Goal: Information Seeking & Learning: Get advice/opinions

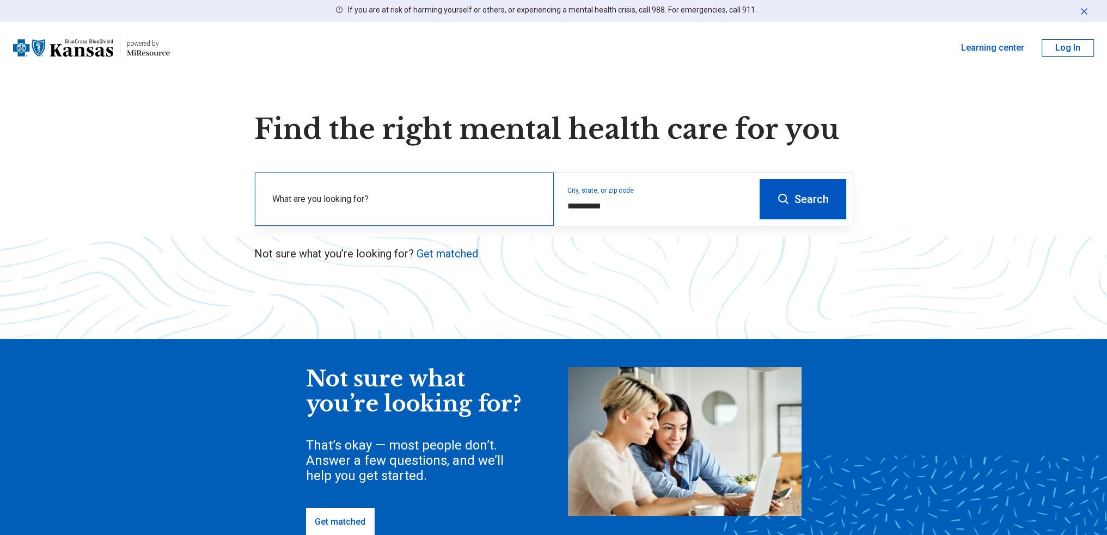
click at [379, 199] on label "What are you looking for?" at bounding box center [406, 199] width 268 height 13
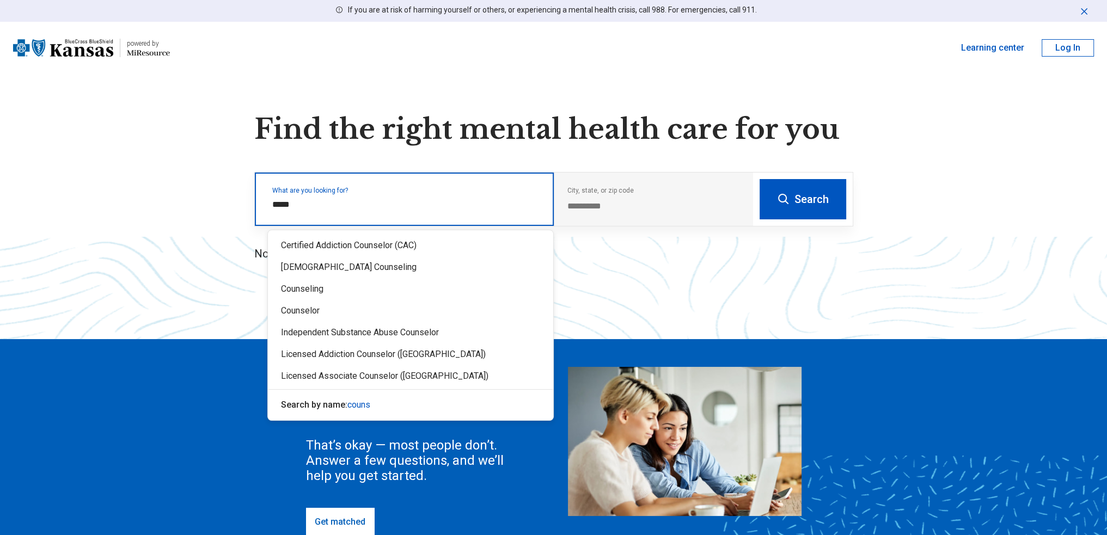
type input "******"
click at [316, 289] on div "Counseling" at bounding box center [410, 289] width 285 height 22
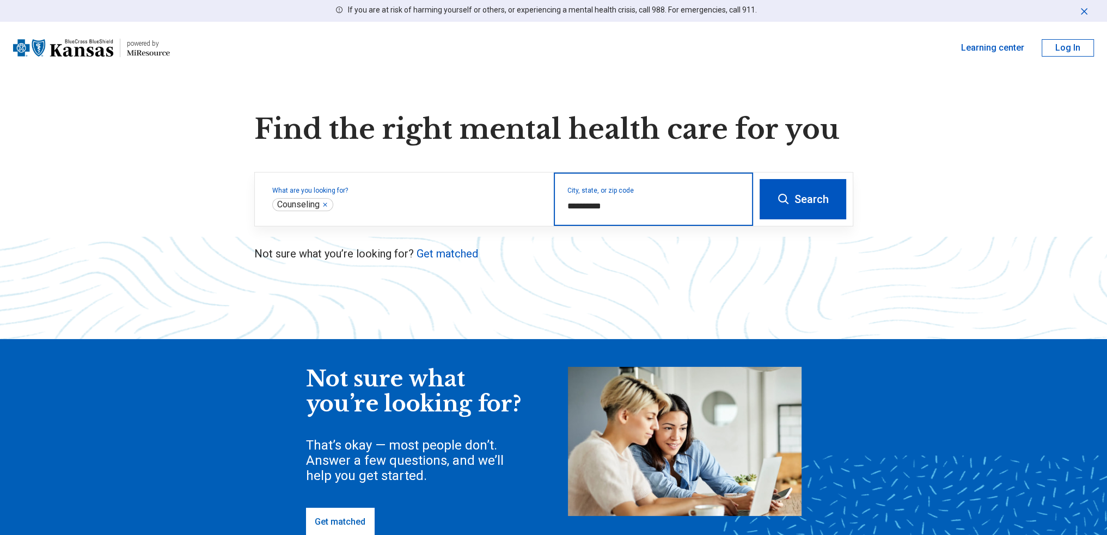
click at [599, 205] on input "**********" at bounding box center [653, 206] width 173 height 13
drag, startPoint x: 596, startPoint y: 204, endPoint x: 548, endPoint y: 207, distance: 48.6
click at [550, 206] on div "**********" at bounding box center [504, 199] width 498 height 53
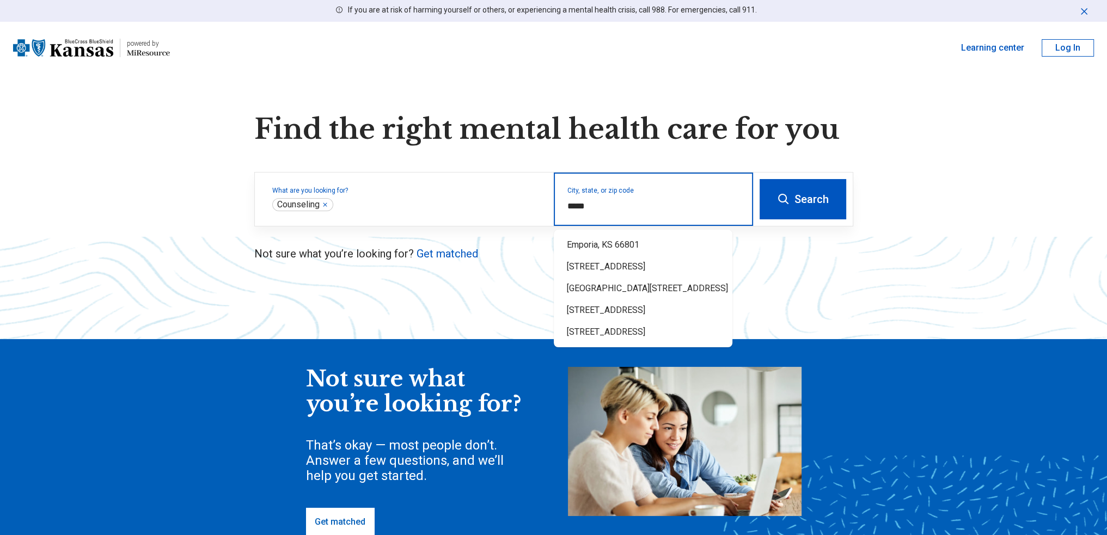
type input "*****"
click at [819, 194] on button "Search" at bounding box center [802, 199] width 87 height 40
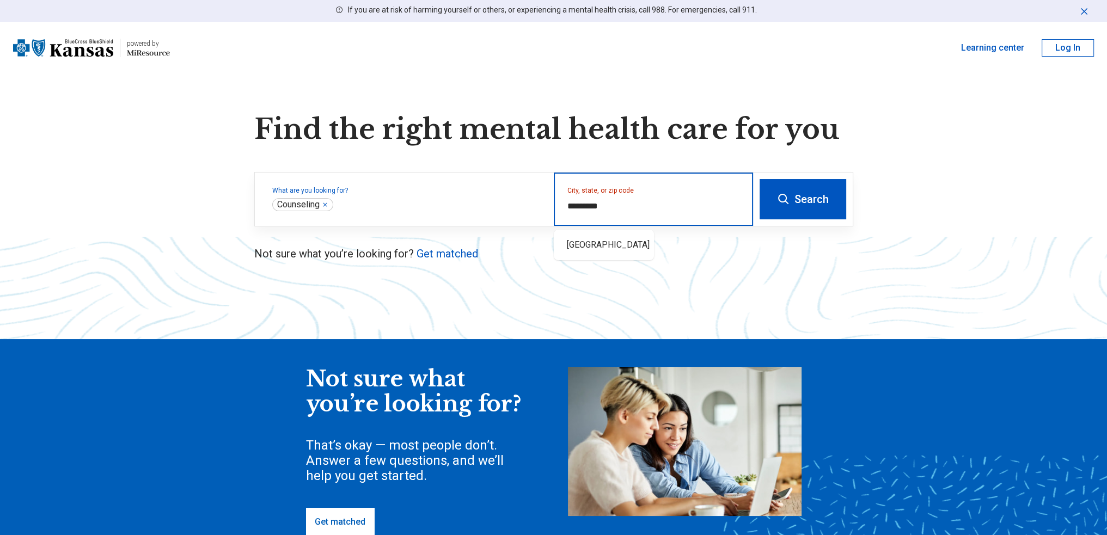
type input "**********"
click at [759, 179] on button "Search" at bounding box center [802, 199] width 87 height 40
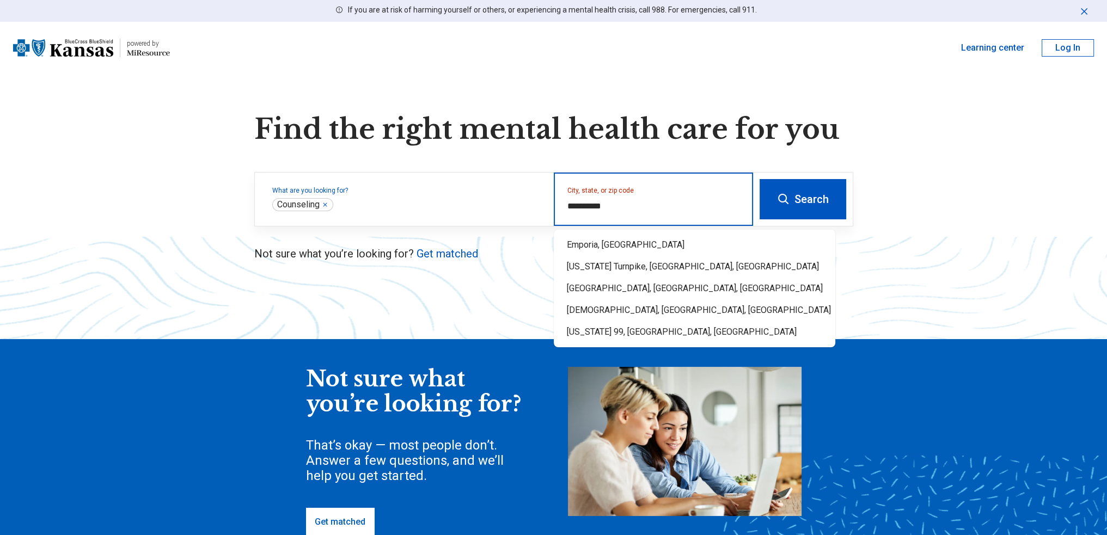
type input "**********"
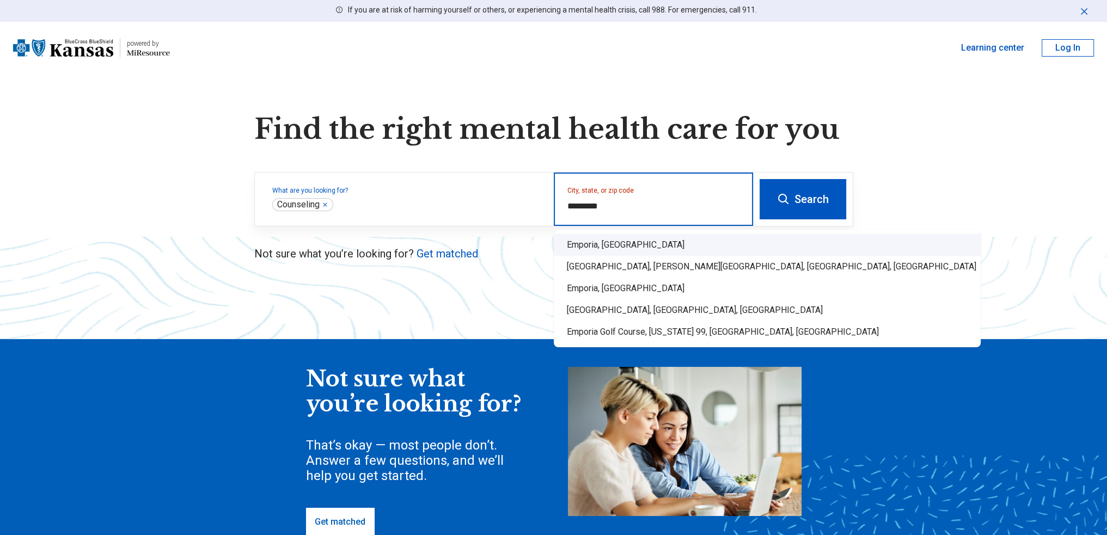
click at [623, 243] on div "Emporia, KS" at bounding box center [767, 245] width 427 height 22
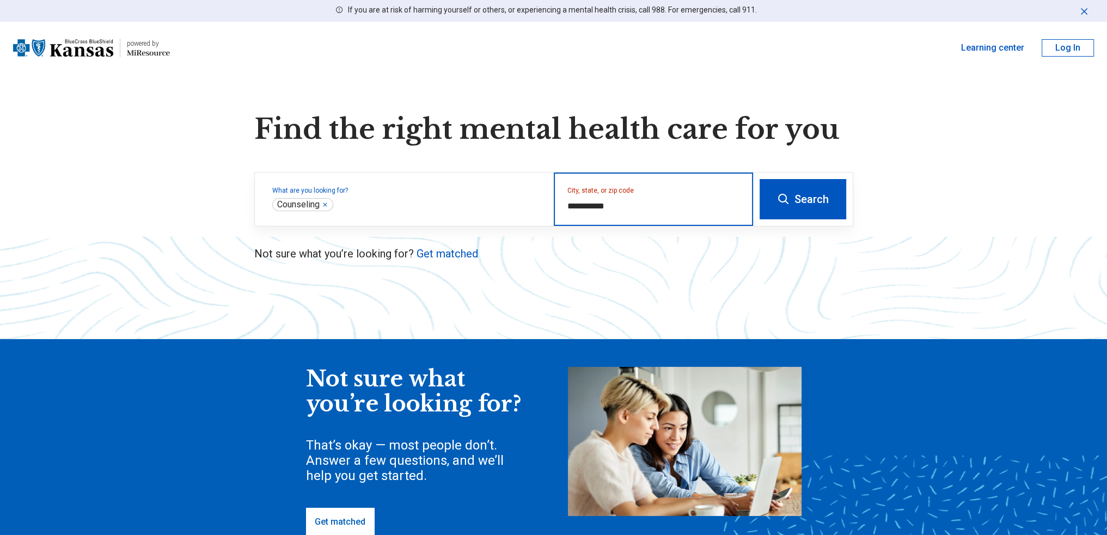
type input "**********"
click at [806, 196] on button "Search" at bounding box center [802, 199] width 87 height 40
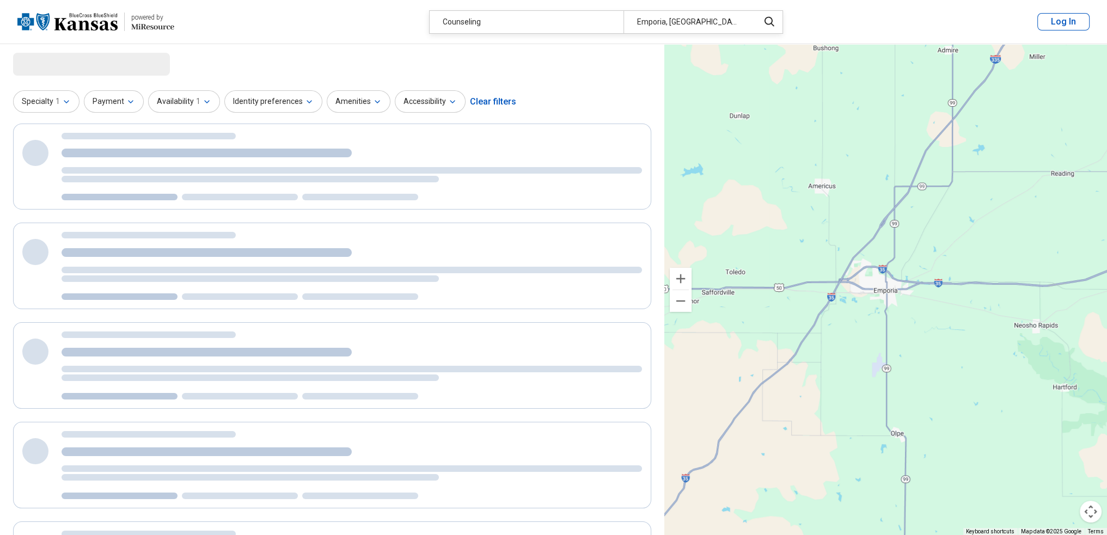
select select "***"
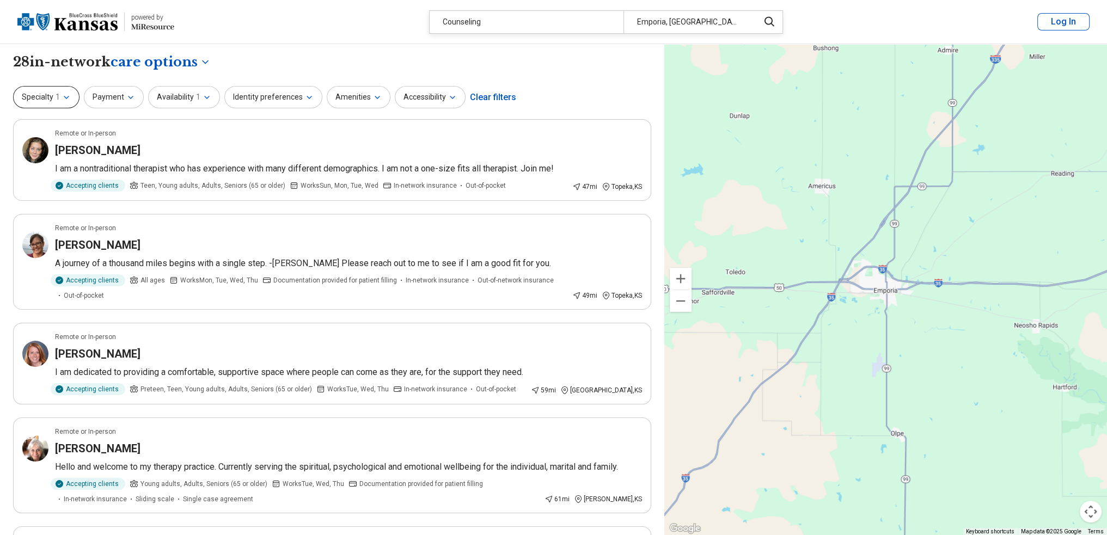
click at [65, 95] on icon "button" at bounding box center [66, 97] width 9 height 9
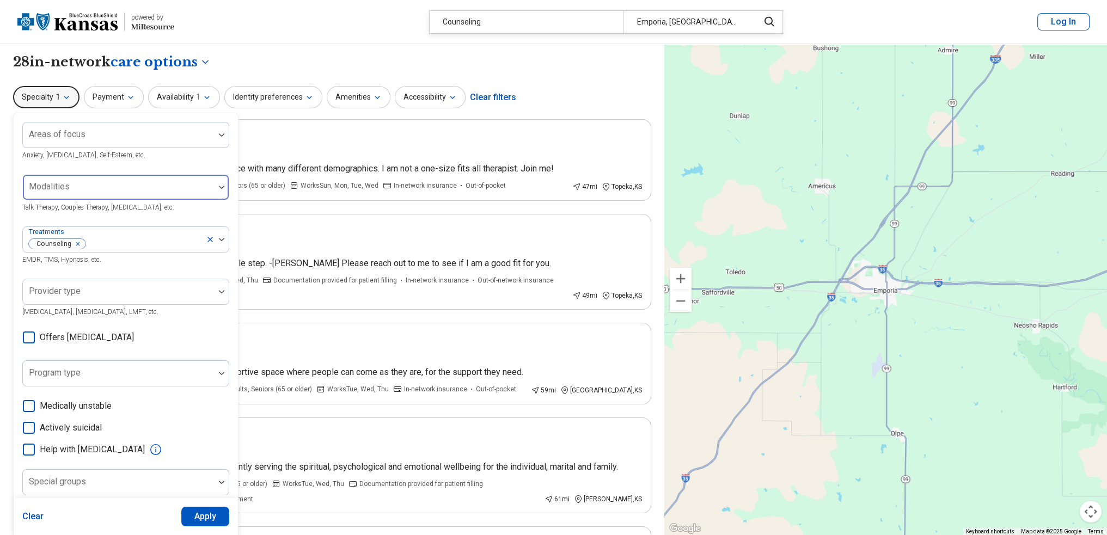
click at [196, 191] on div at bounding box center [118, 191] width 183 height 15
drag, startPoint x: 248, startPoint y: 19, endPoint x: 189, endPoint y: 85, distance: 88.6
click at [248, 19] on header "powered by Miresource logo Counseling Emporia, KS Log In" at bounding box center [553, 22] width 1107 height 44
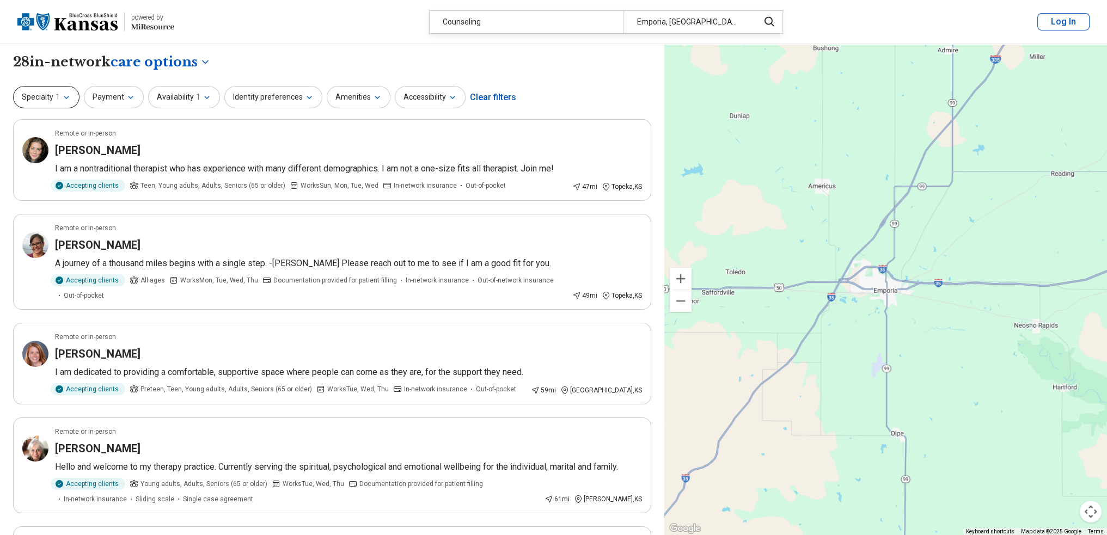
click at [71, 102] on button "Specialty 1" at bounding box center [46, 97] width 66 height 22
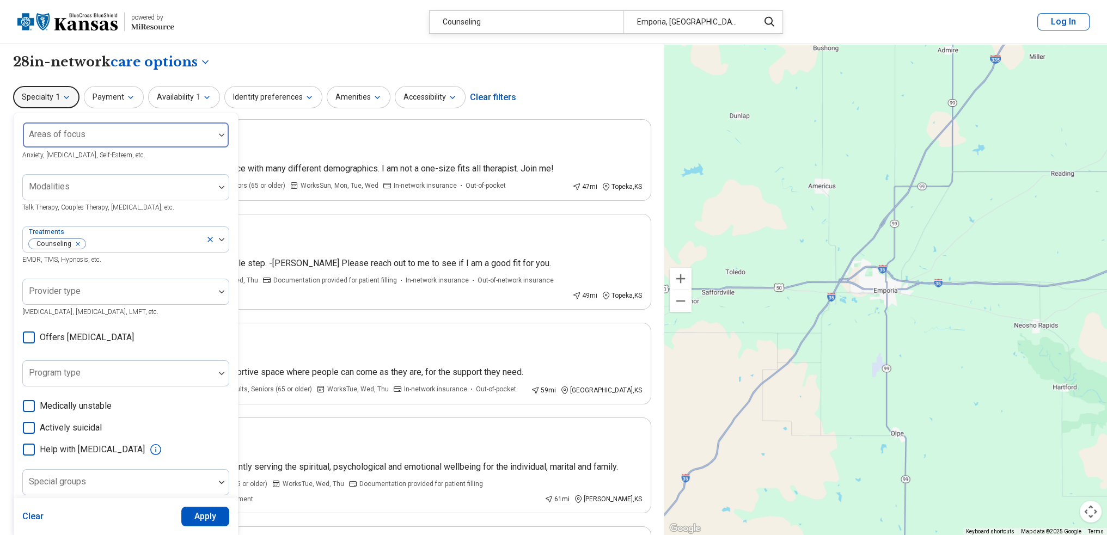
click at [71, 134] on div "Areas of focus" at bounding box center [125, 135] width 207 height 26
click at [216, 21] on header "powered by Miresource logo Counseling Emporia, KS Log In" at bounding box center [553, 22] width 1107 height 44
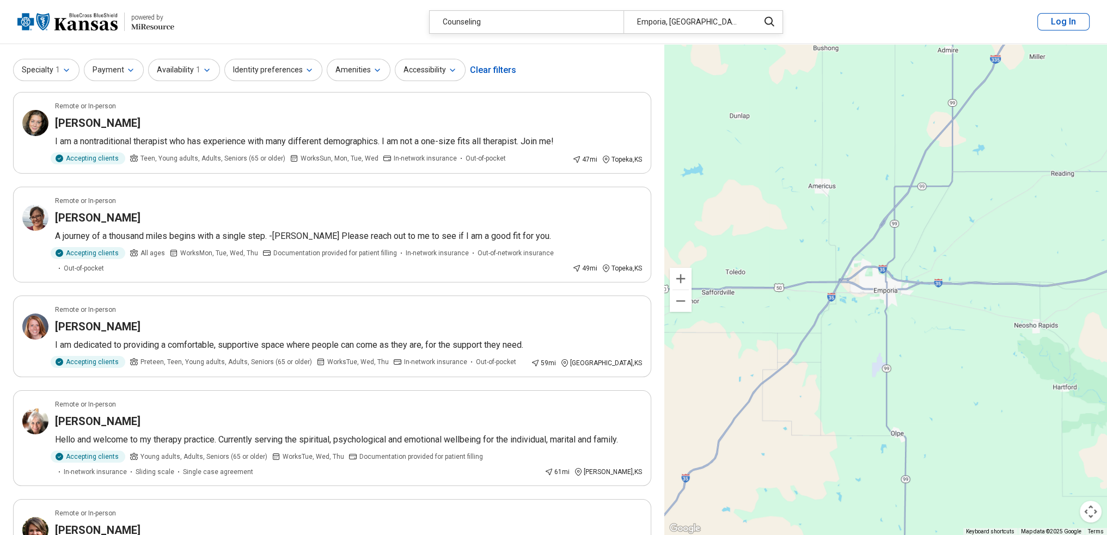
scroll to position [25, 0]
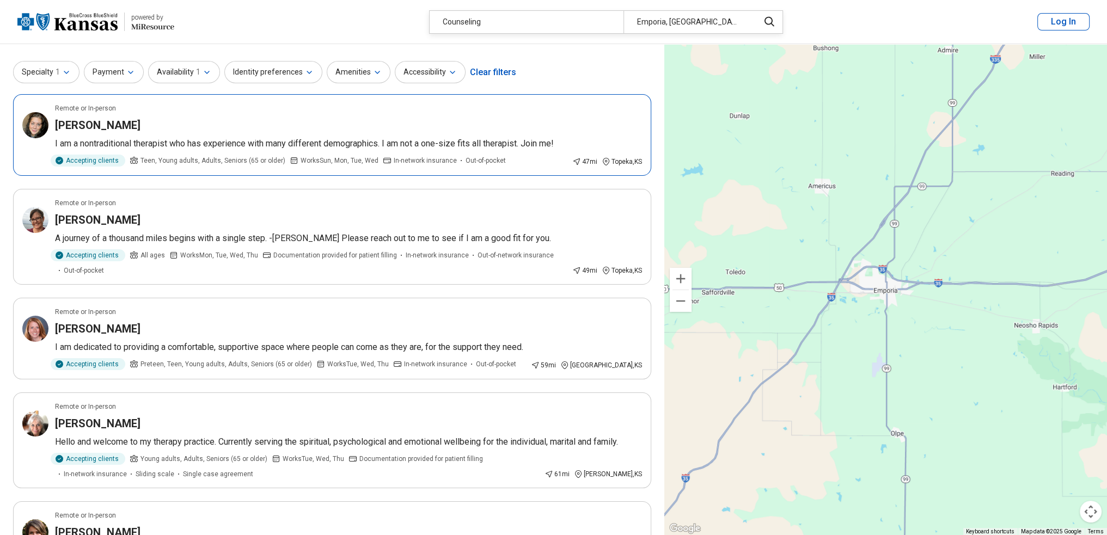
click at [102, 123] on h3 "Carissa Johnson" at bounding box center [97, 125] width 85 height 15
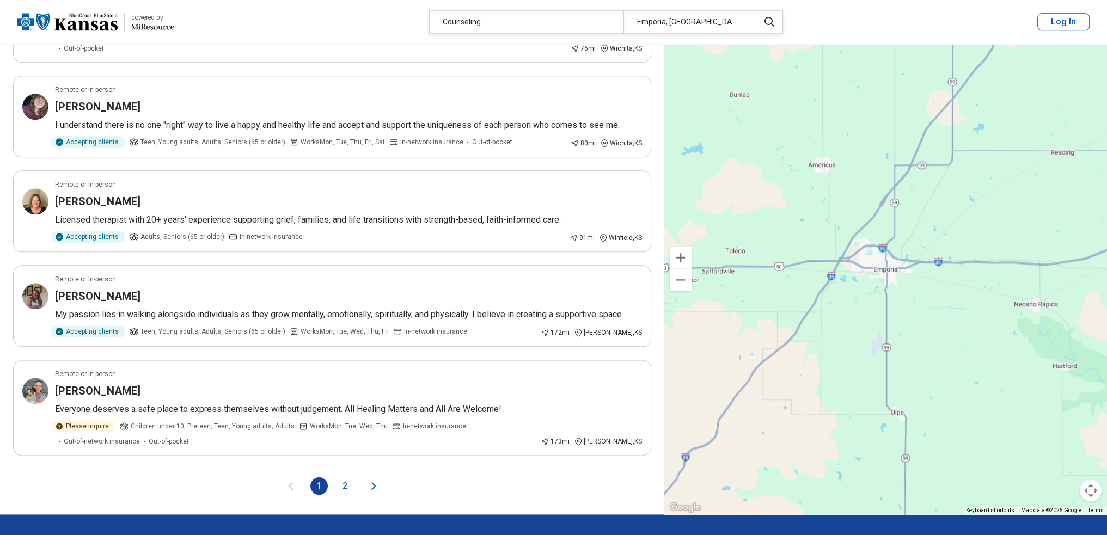
scroll to position [1724, 0]
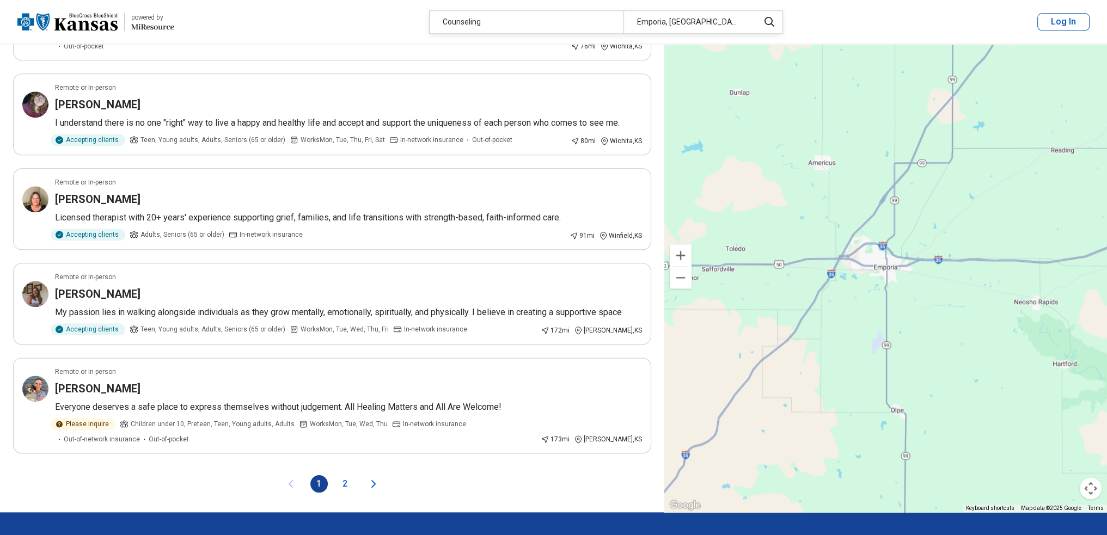
click at [346, 475] on button "2" at bounding box center [344, 483] width 17 height 17
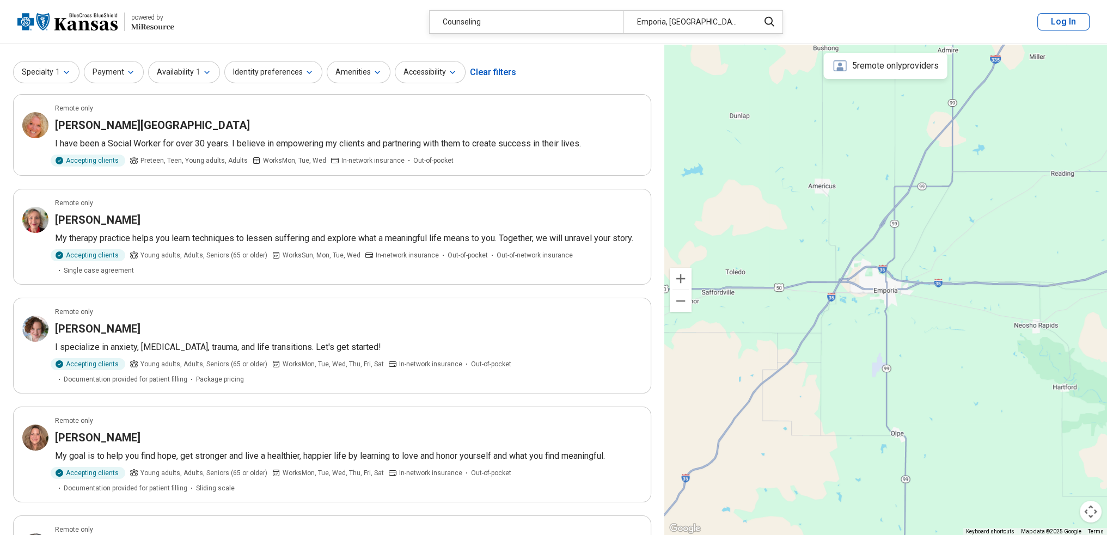
scroll to position [0, 0]
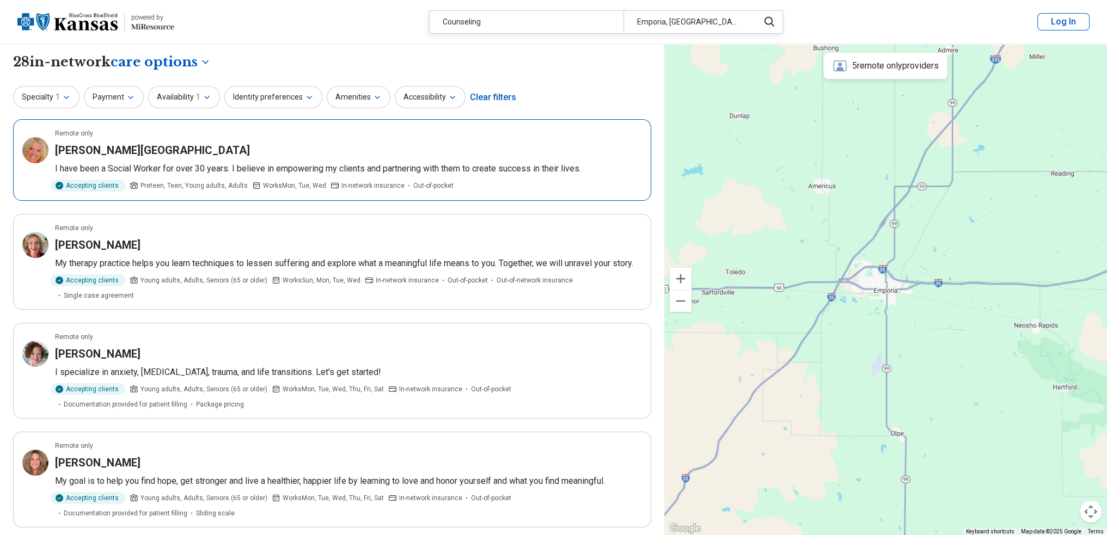
click at [170, 151] on h3 "Barbara Strecker-Gaudreau" at bounding box center [152, 150] width 195 height 15
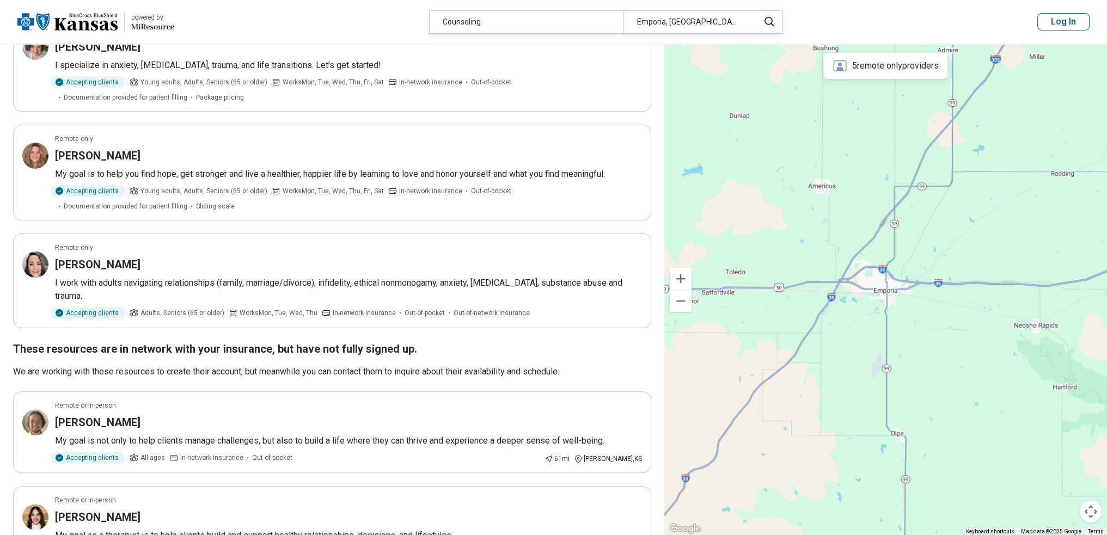
scroll to position [314, 0]
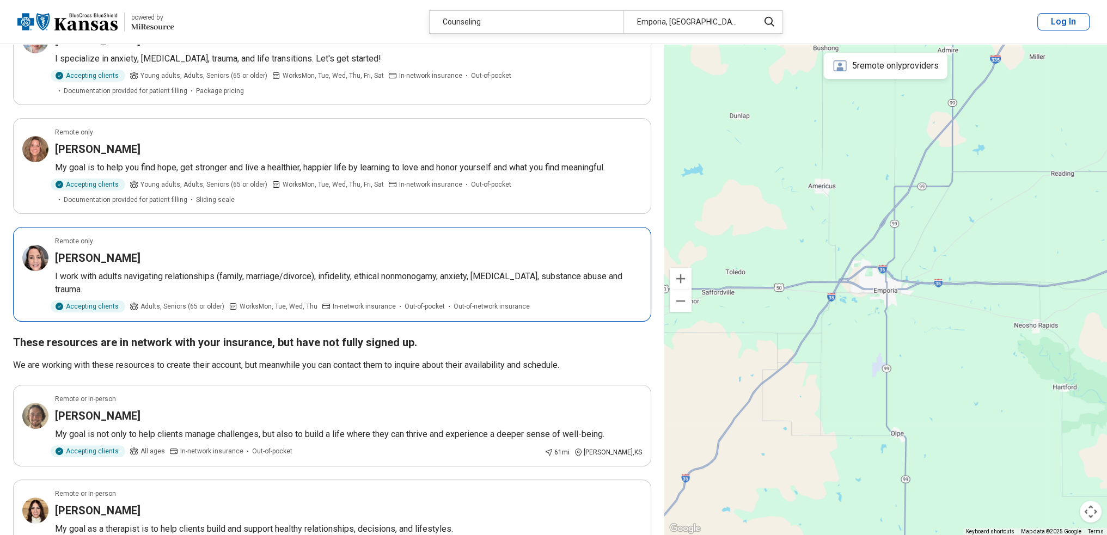
click at [83, 250] on h3 "Asha Soni" at bounding box center [97, 257] width 85 height 15
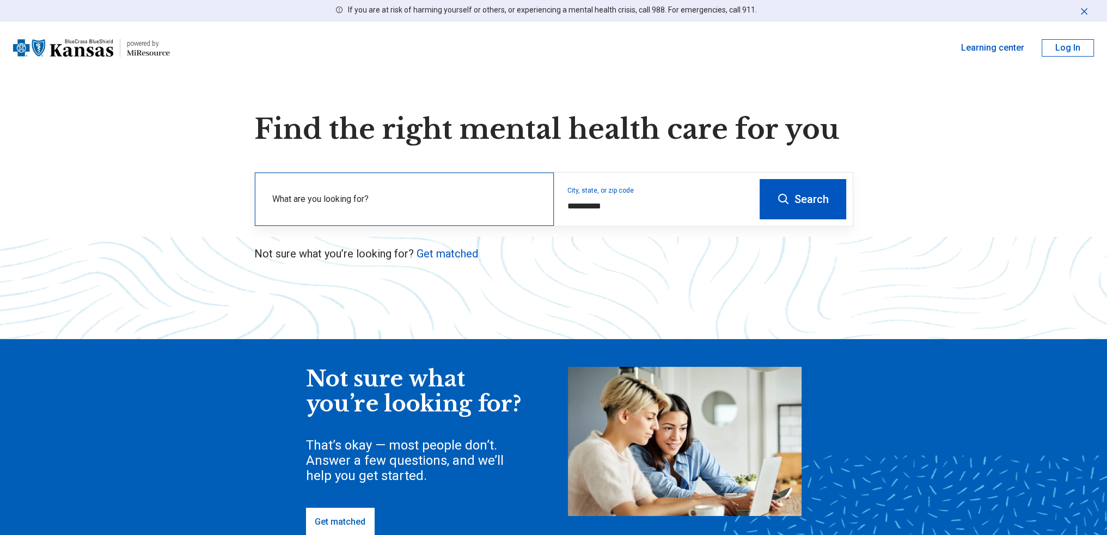
click at [357, 200] on label "What are you looking for?" at bounding box center [406, 199] width 268 height 13
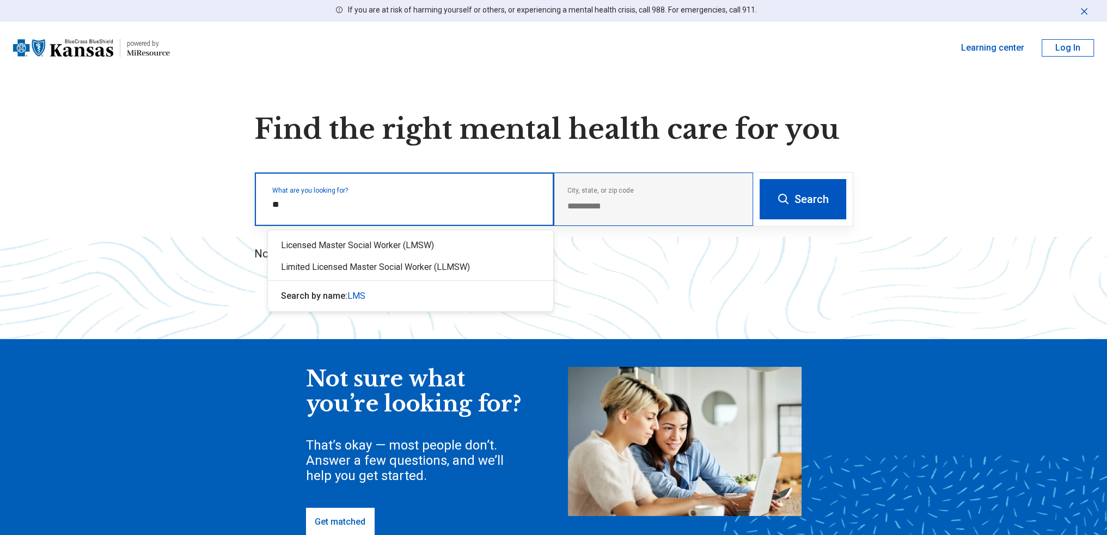
type input "***"
click at [387, 243] on div "Licensed Master Social Worker (LMSW)" at bounding box center [410, 246] width 285 height 22
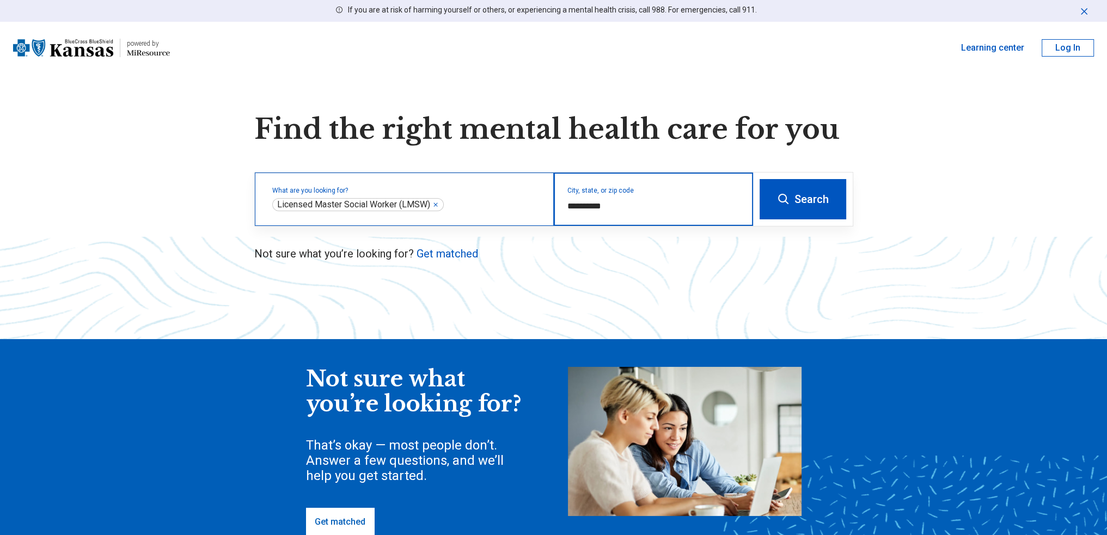
drag, startPoint x: 587, startPoint y: 204, endPoint x: 543, endPoint y: 195, distance: 44.9
click at [538, 195] on div "**********" at bounding box center [504, 199] width 498 height 53
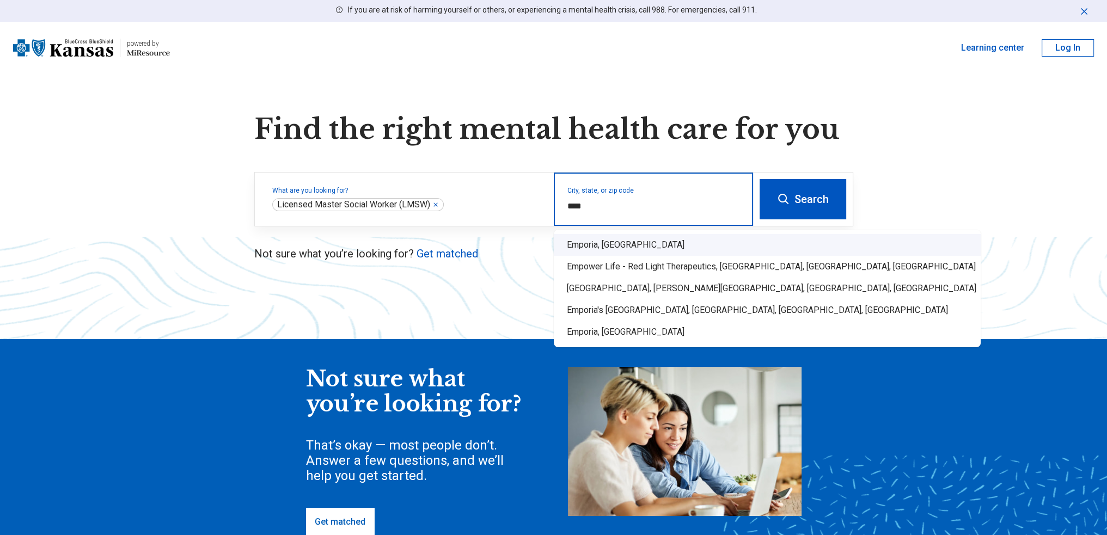
click at [632, 248] on div "Emporia, KS" at bounding box center [767, 245] width 427 height 22
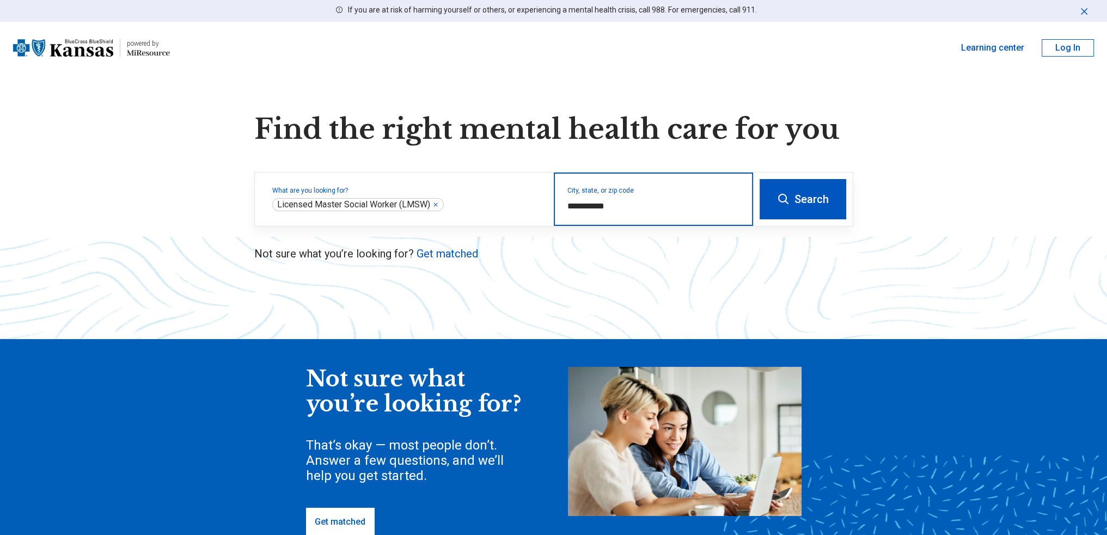
type input "**********"
click at [789, 207] on button "Search" at bounding box center [802, 199] width 87 height 40
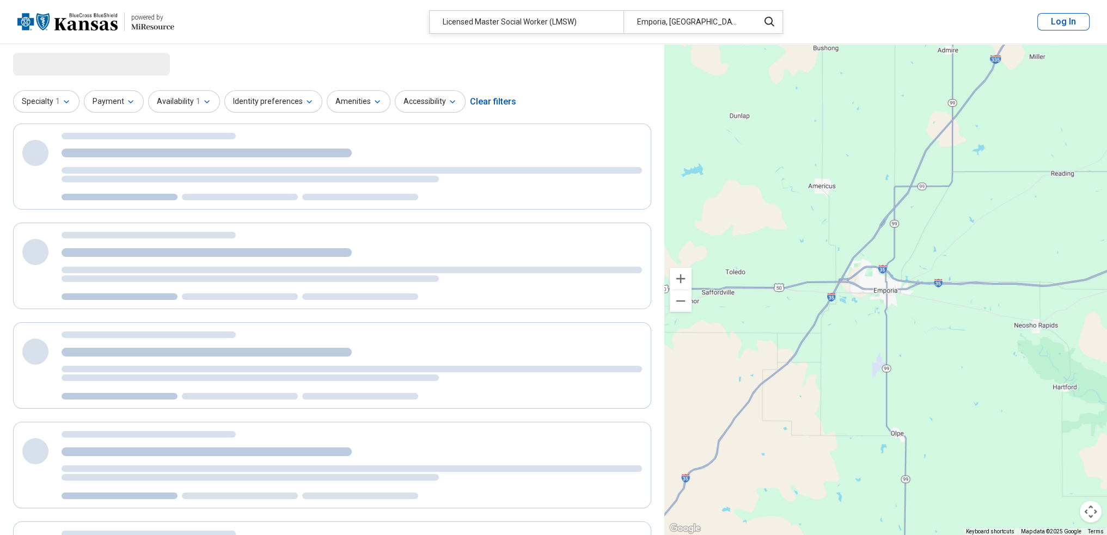
select select "***"
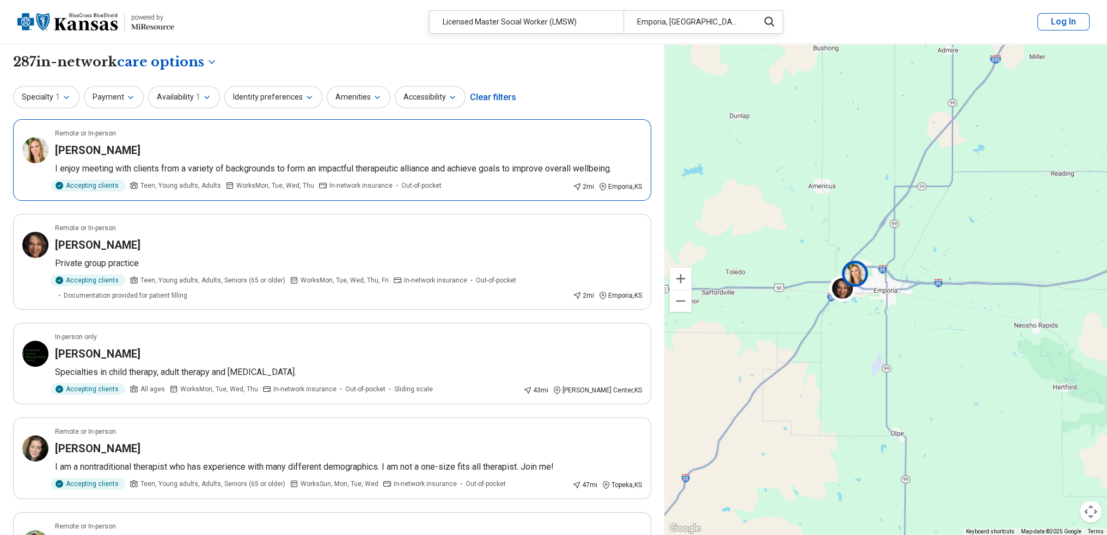
click at [87, 151] on h3 "Melanie Griffin" at bounding box center [97, 150] width 85 height 15
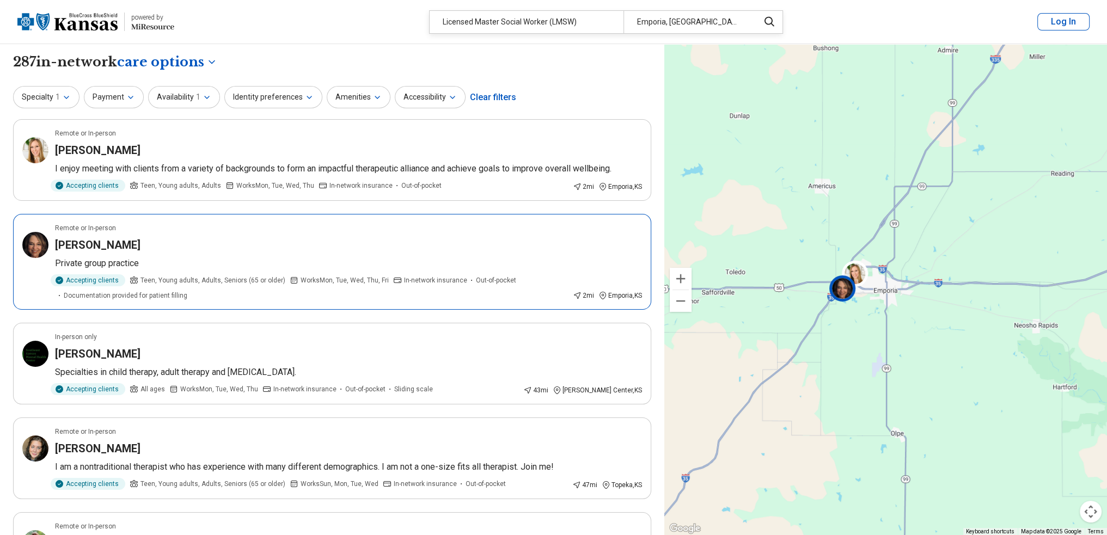
click at [78, 248] on h3 "[PERSON_NAME]" at bounding box center [97, 244] width 85 height 15
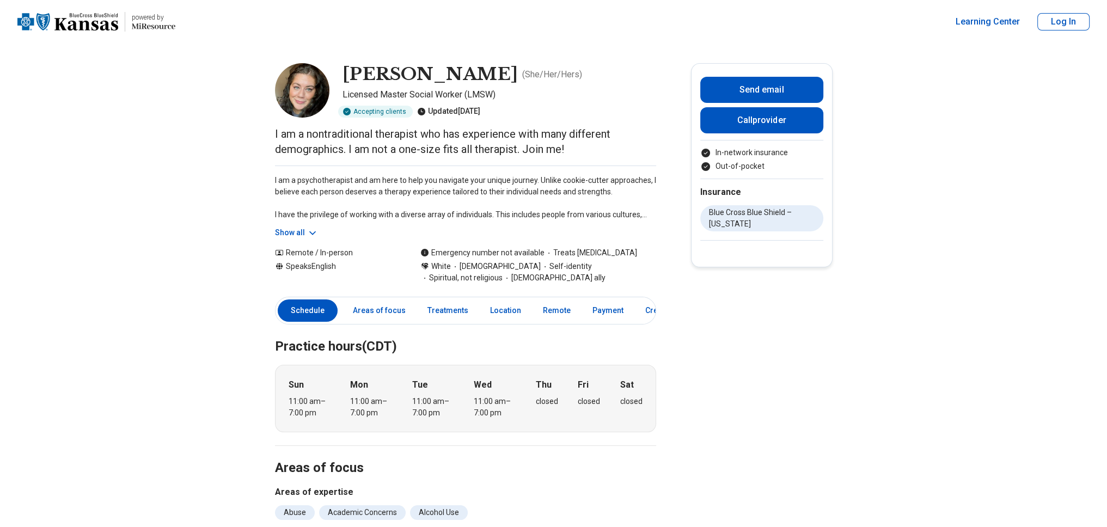
drag, startPoint x: 1054, startPoint y: 155, endPoint x: 1059, endPoint y: 154, distance: 5.6
drag, startPoint x: 1007, startPoint y: 82, endPoint x: 1023, endPoint y: 81, distance: 16.4
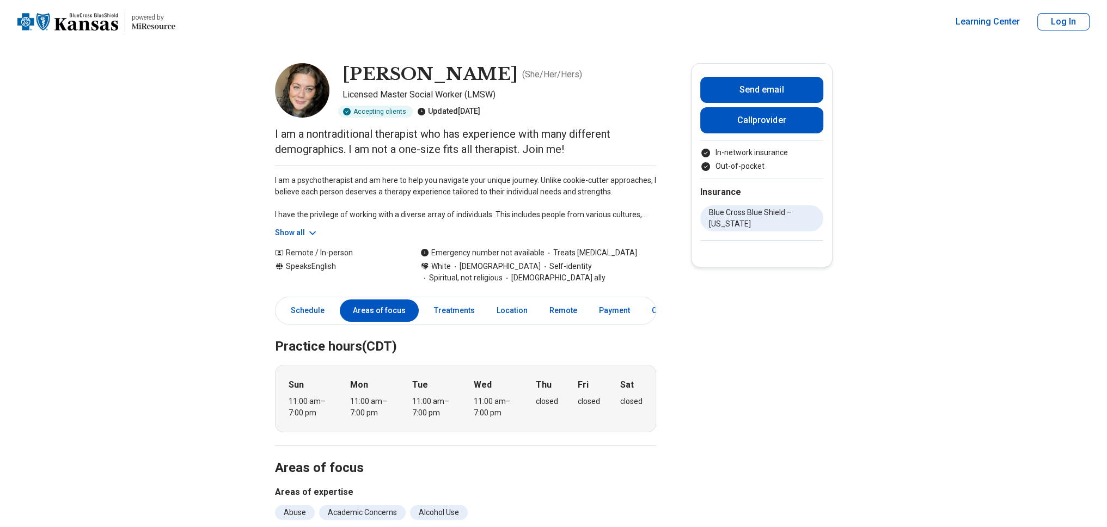
drag, startPoint x: 1025, startPoint y: 81, endPoint x: 1052, endPoint y: 81, distance: 26.1
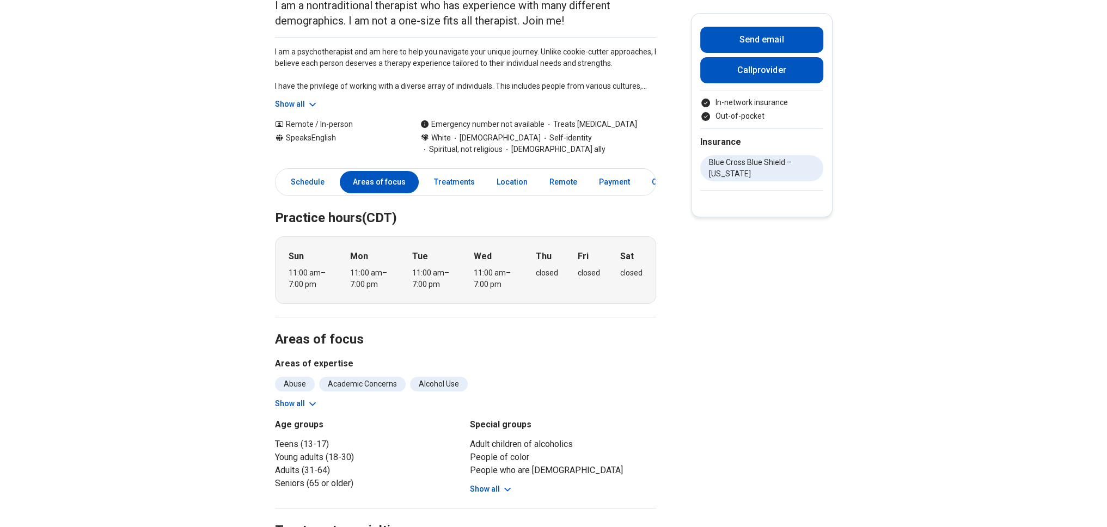
scroll to position [130, 0]
drag, startPoint x: 1094, startPoint y: 122, endPoint x: 1100, endPoint y: 122, distance: 6.0
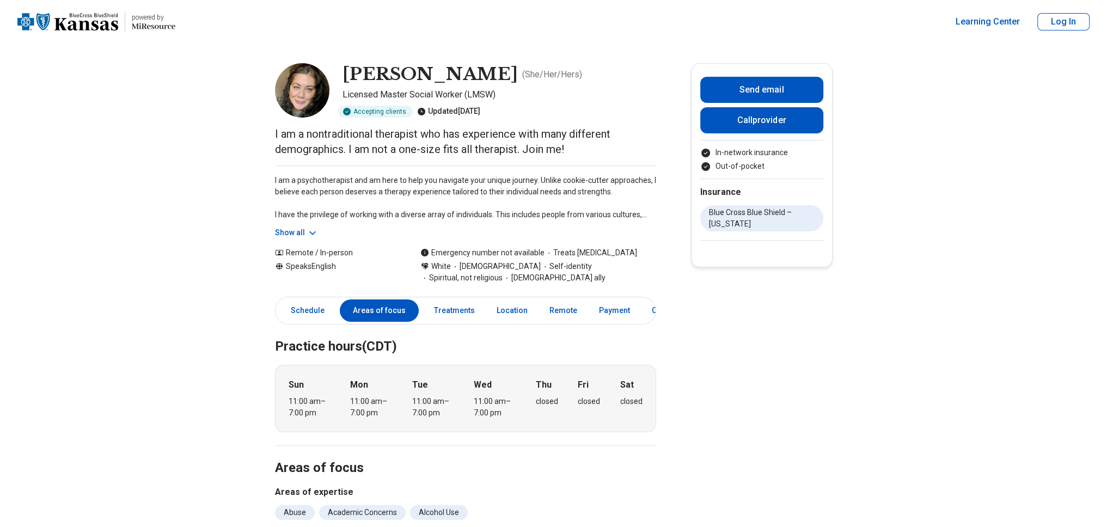
drag, startPoint x: 992, startPoint y: 187, endPoint x: 1000, endPoint y: 187, distance: 7.6
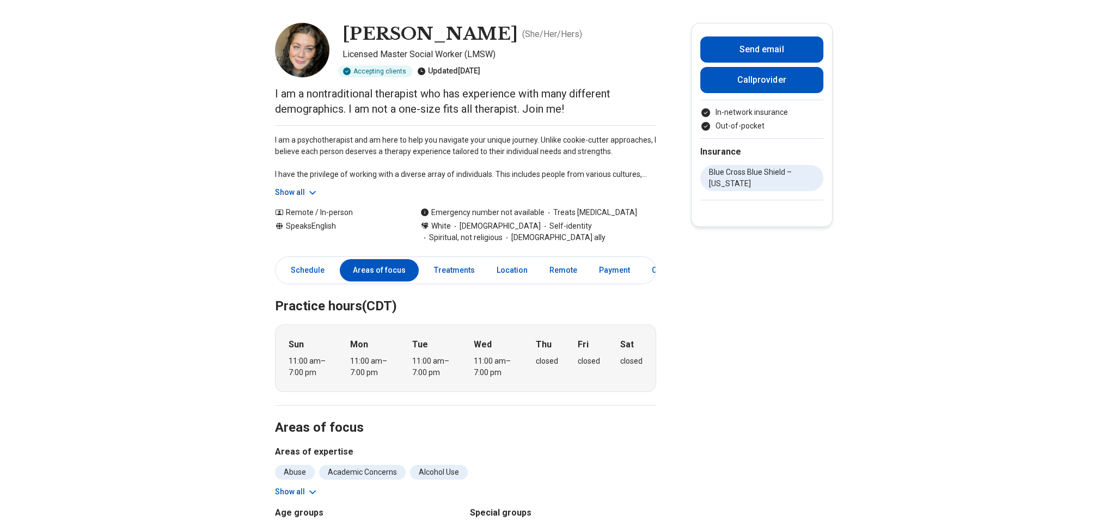
scroll to position [42, 0]
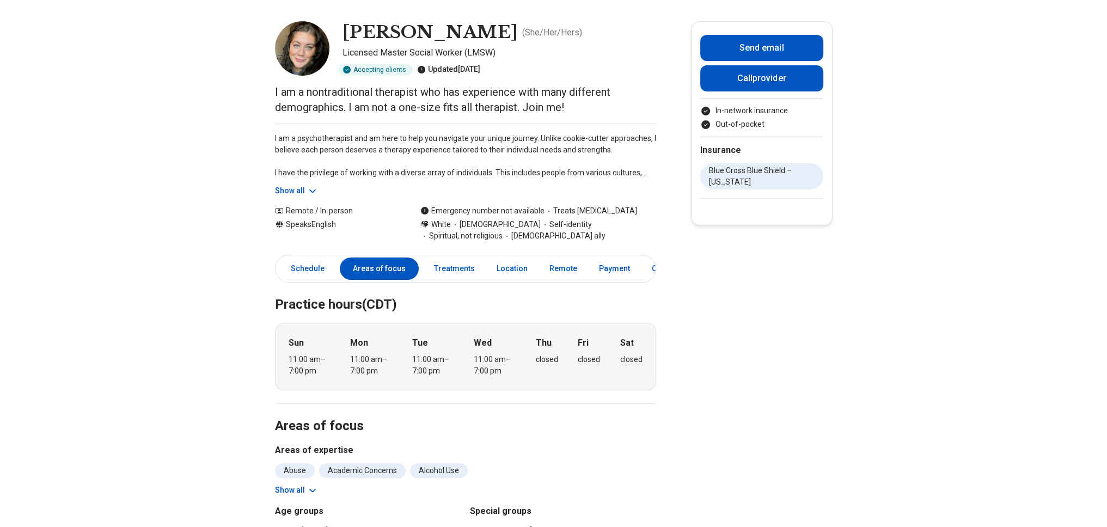
drag, startPoint x: 1091, startPoint y: 118, endPoint x: 1098, endPoint y: 119, distance: 6.6
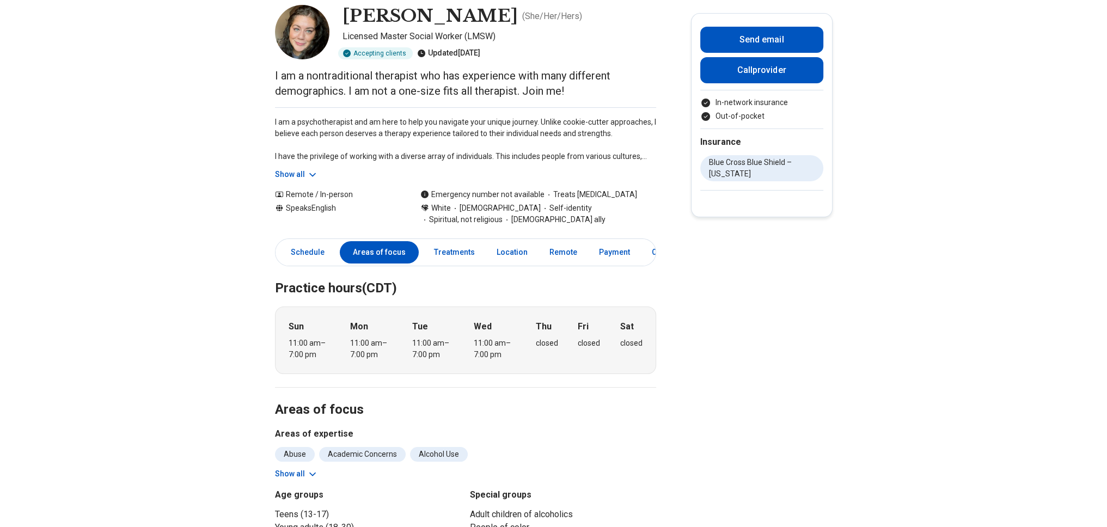
scroll to position [61, 0]
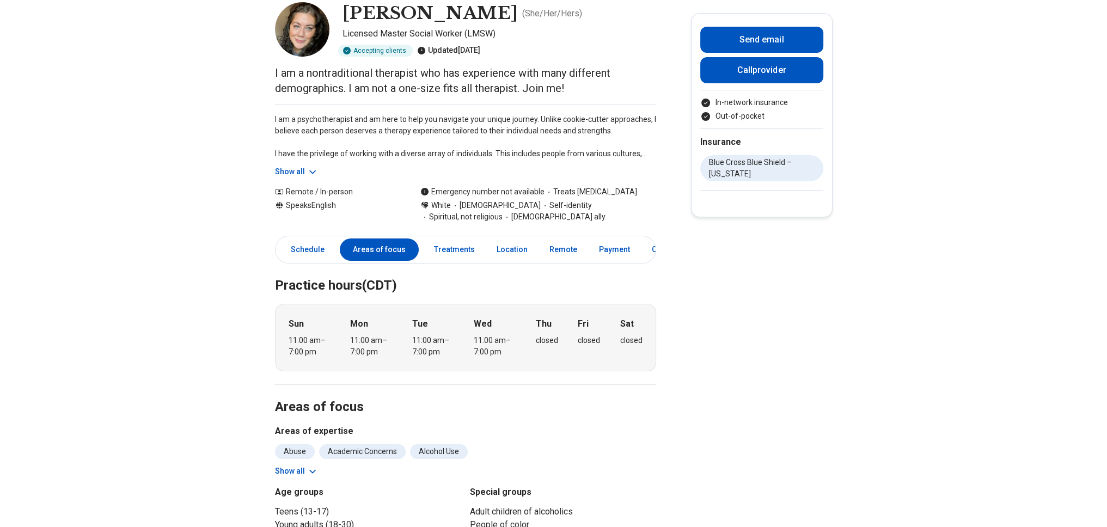
drag, startPoint x: 1104, startPoint y: 117, endPoint x: 1111, endPoint y: 113, distance: 7.8
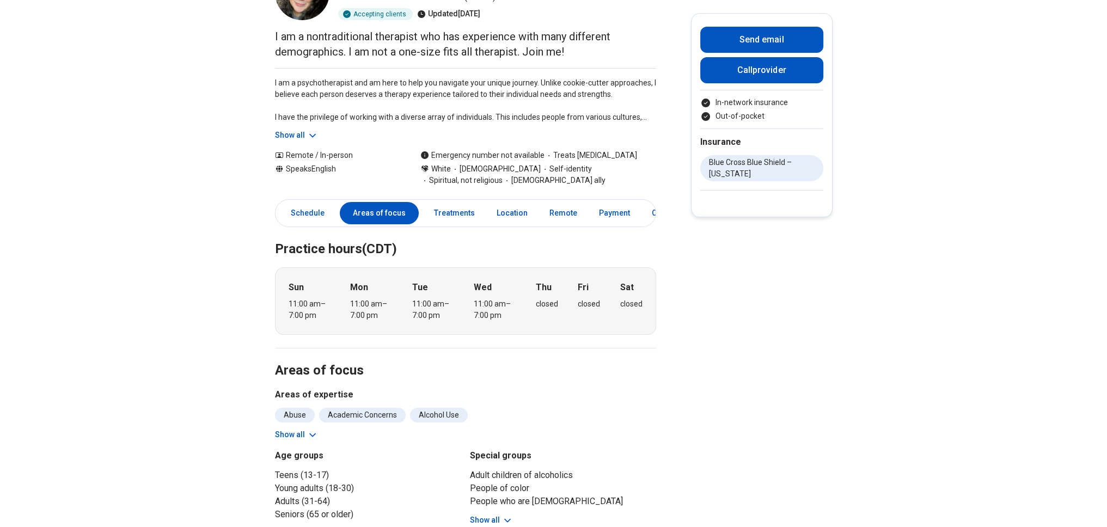
scroll to position [96, 0]
drag, startPoint x: 965, startPoint y: 99, endPoint x: 998, endPoint y: 97, distance: 33.2
drag, startPoint x: 998, startPoint y: 97, endPoint x: 1004, endPoint y: 97, distance: 6.0
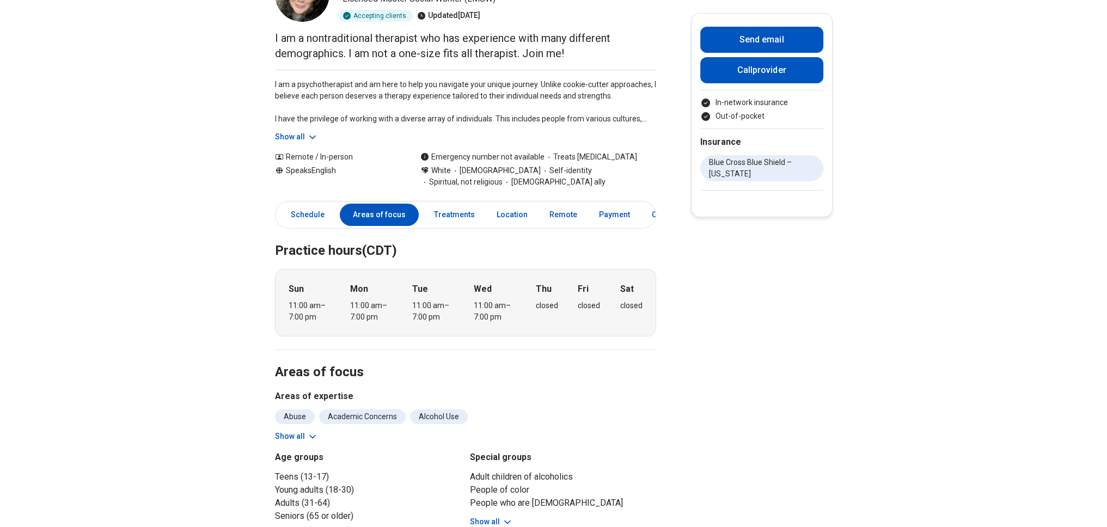
drag, startPoint x: 1065, startPoint y: 115, endPoint x: 1101, endPoint y: 110, distance: 36.3
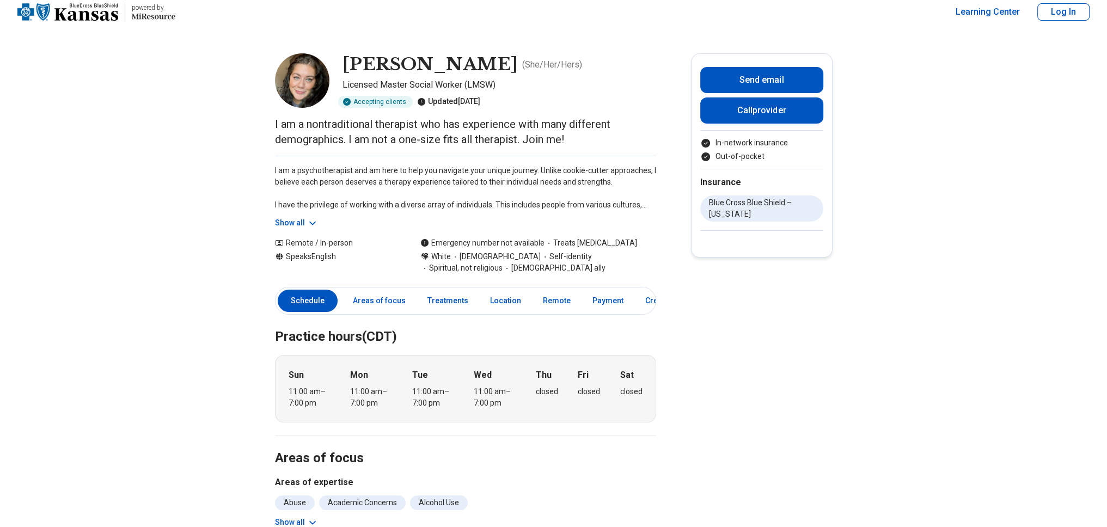
scroll to position [7, 0]
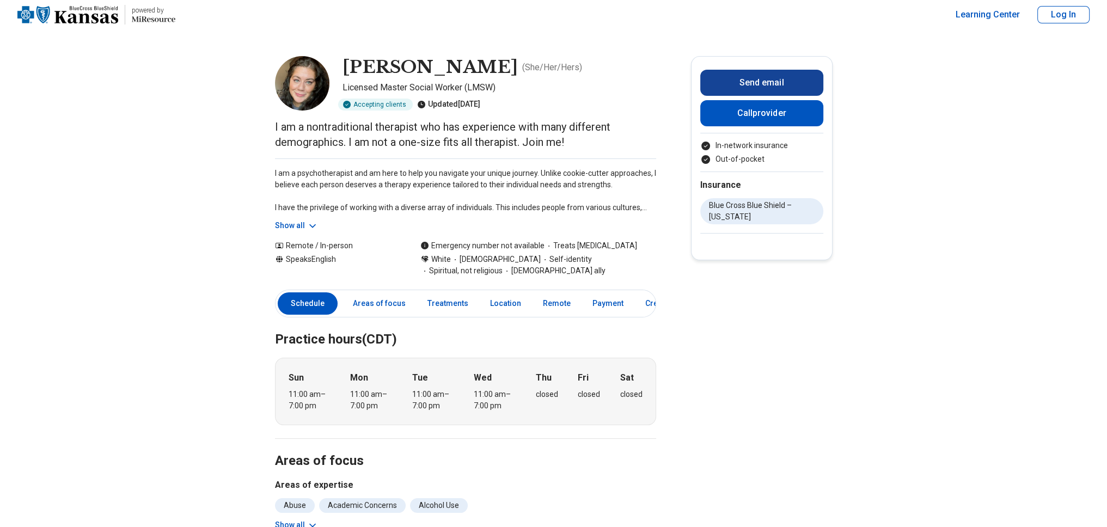
click at [782, 80] on button "Send email" at bounding box center [761, 83] width 123 height 26
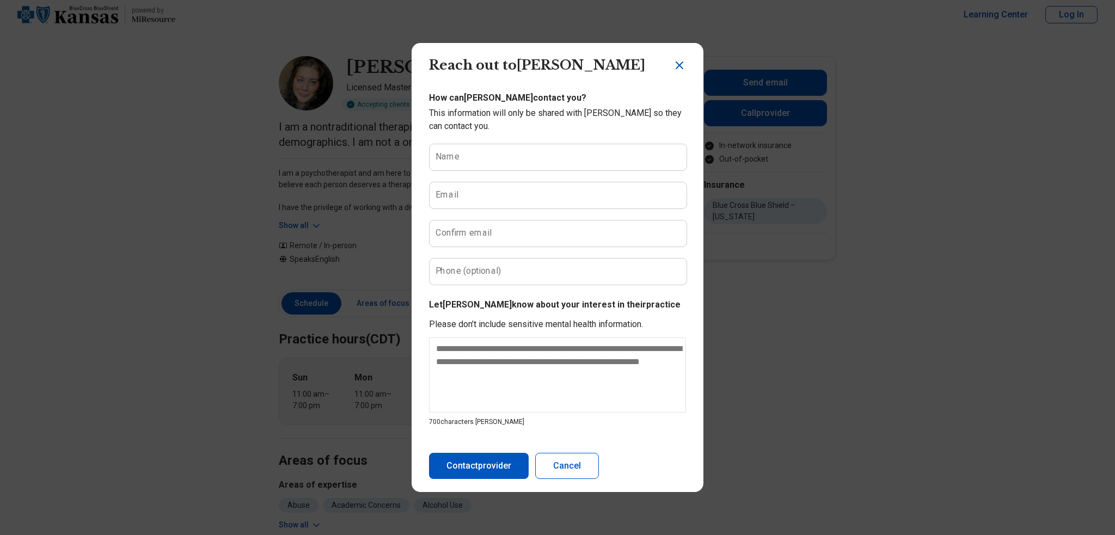
click at [676, 64] on icon "Close dialog" at bounding box center [679, 65] width 7 height 7
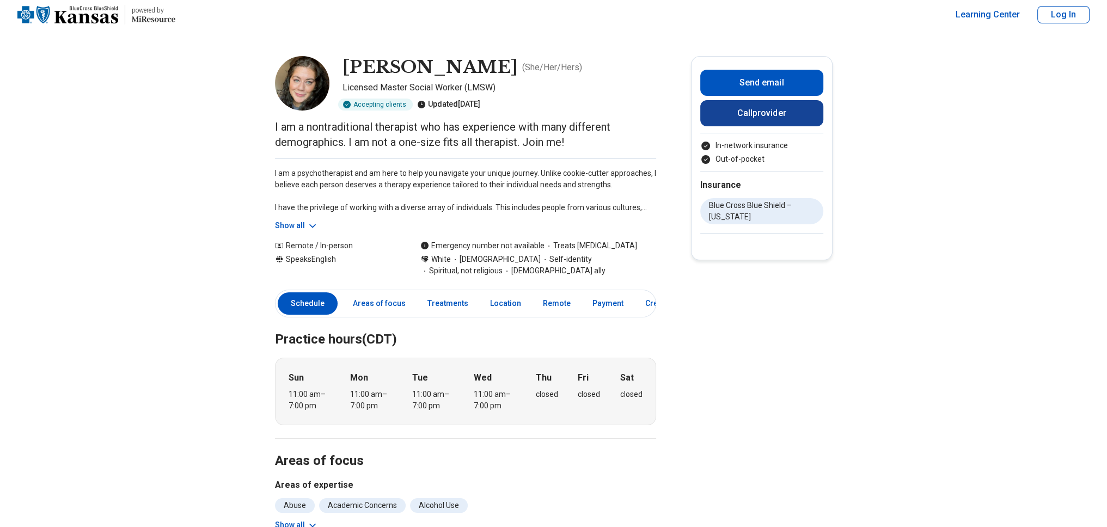
click at [788, 117] on button "Call provider" at bounding box center [761, 113] width 123 height 26
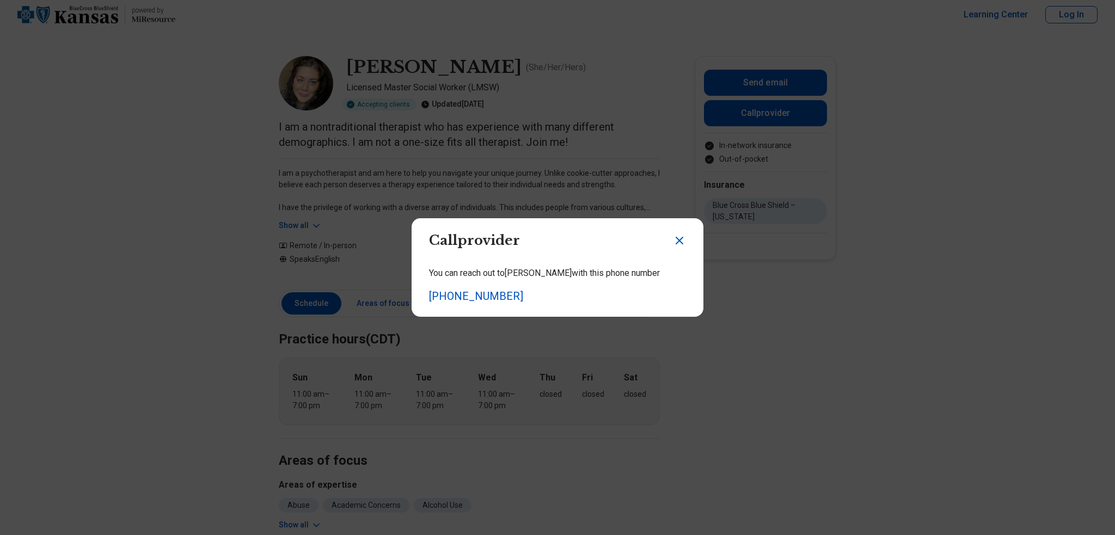
drag, startPoint x: 525, startPoint y: 275, endPoint x: 540, endPoint y: 275, distance: 15.8
click at [525, 275] on p "You can reach out to Carissa with this phone number" at bounding box center [557, 273] width 257 height 13
click at [560, 277] on p "You can reach out to Carissa with this phone number" at bounding box center [557, 273] width 257 height 13
click at [673, 241] on icon "Close dialog" at bounding box center [679, 240] width 13 height 13
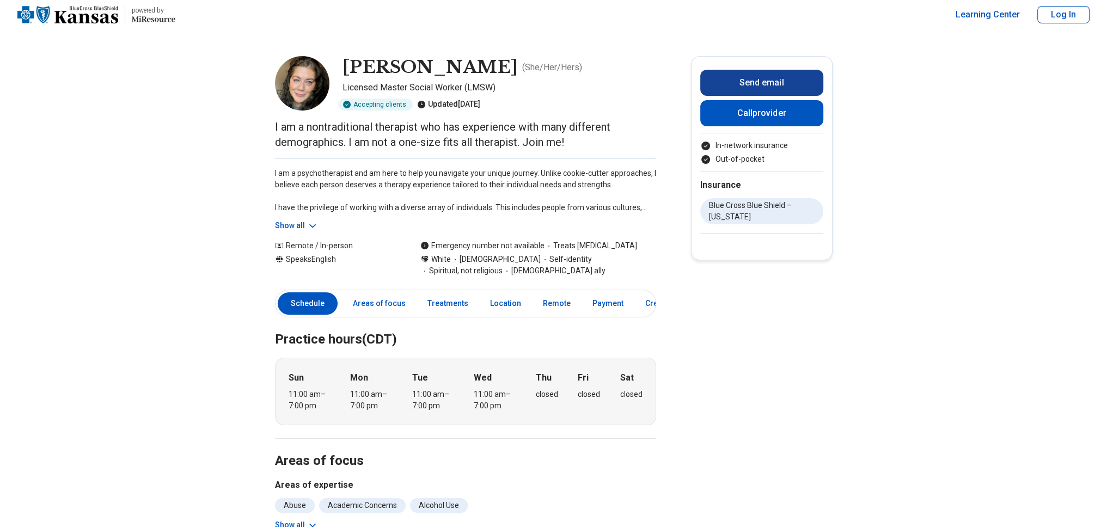
click at [791, 79] on button "Send email" at bounding box center [761, 83] width 123 height 26
type textarea "*"
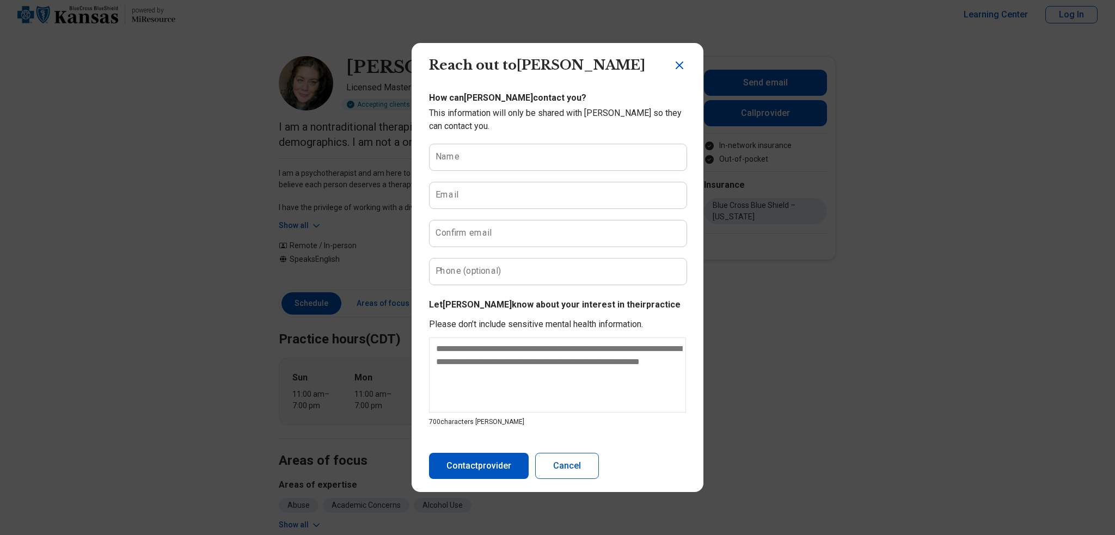
click at [673, 68] on icon "Close dialog" at bounding box center [679, 65] width 13 height 13
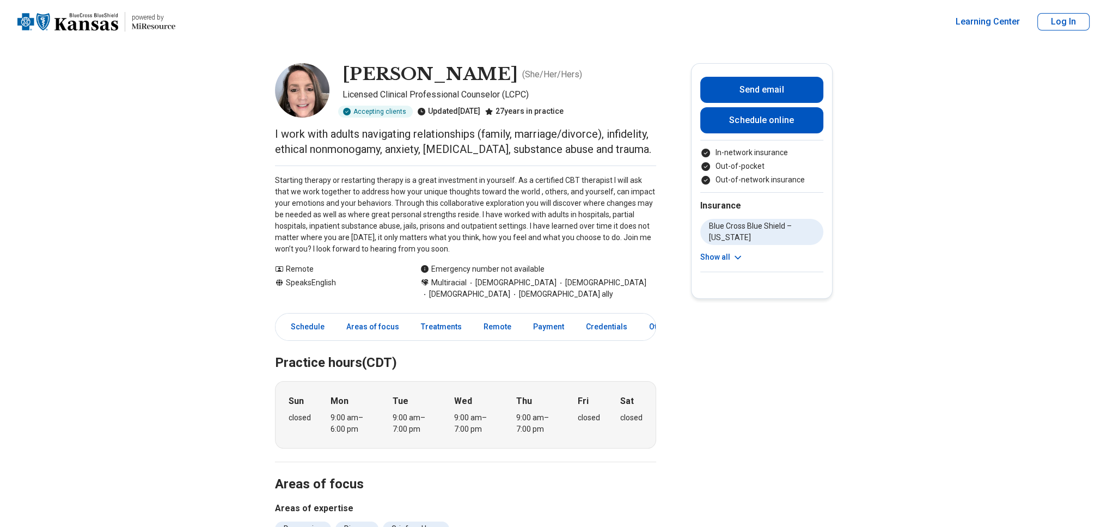
drag, startPoint x: 1010, startPoint y: 108, endPoint x: 1047, endPoint y: 100, distance: 37.9
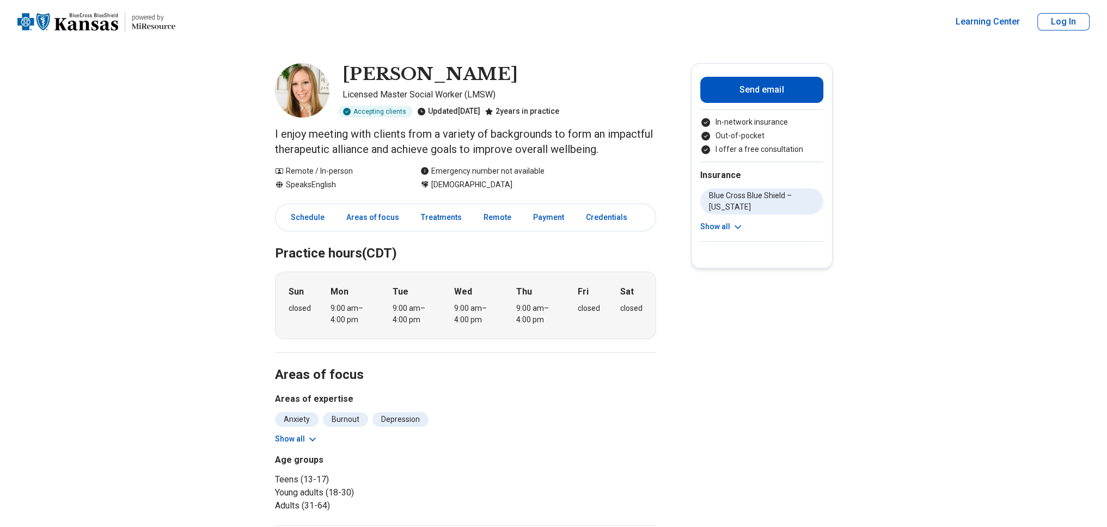
drag, startPoint x: 980, startPoint y: 112, endPoint x: 1004, endPoint y: 108, distance: 23.6
drag, startPoint x: 1004, startPoint y: 108, endPoint x: 1037, endPoint y: 113, distance: 34.1
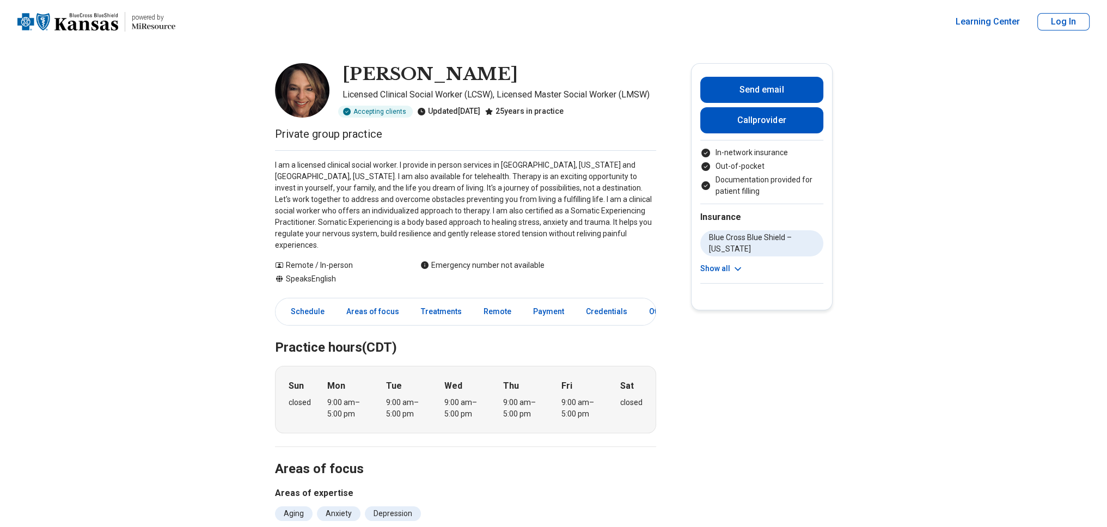
drag, startPoint x: 1095, startPoint y: 124, endPoint x: 1106, endPoint y: 122, distance: 11.6
drag, startPoint x: 1106, startPoint y: 122, endPoint x: 1110, endPoint y: 115, distance: 8.0
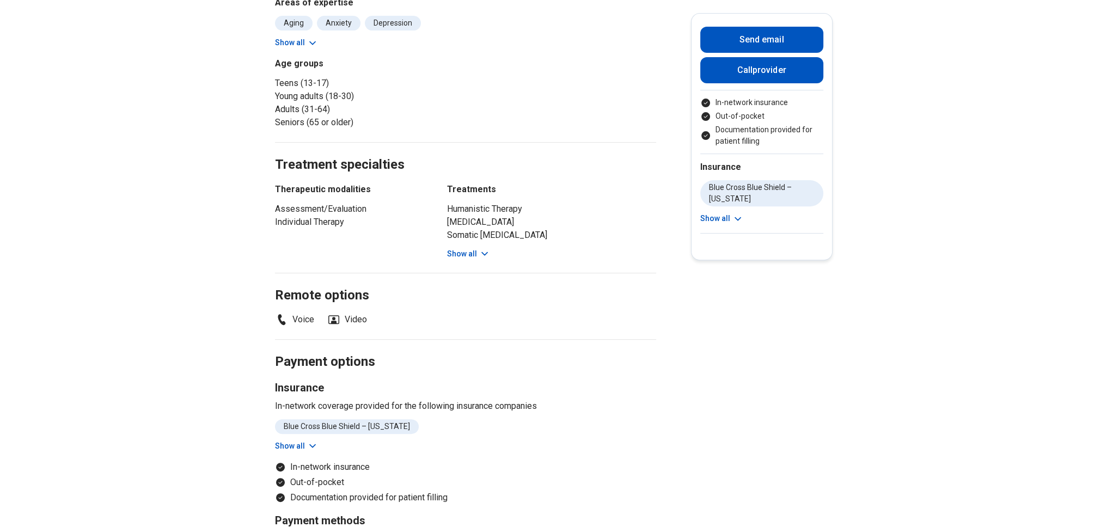
scroll to position [494, 0]
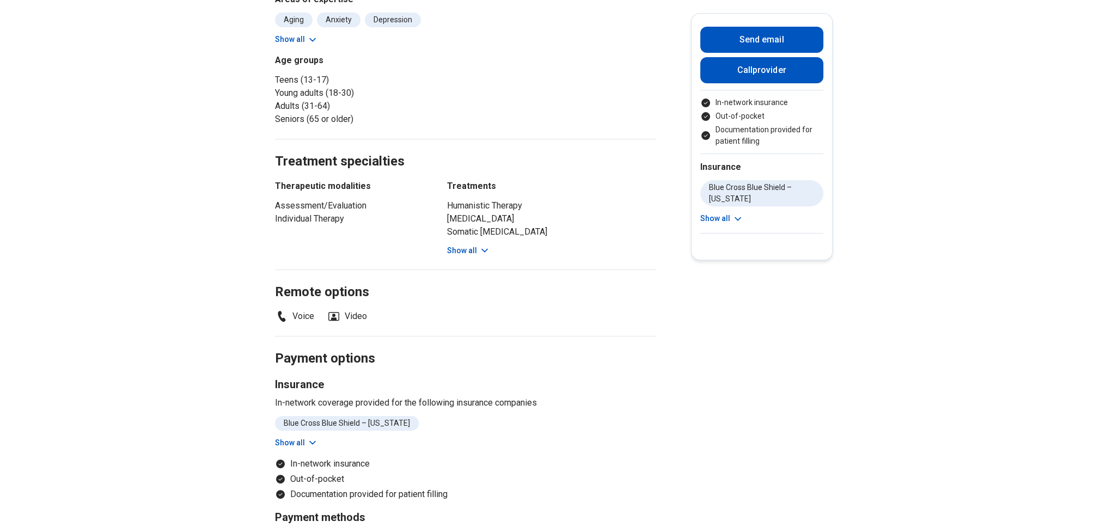
drag, startPoint x: 1093, startPoint y: 176, endPoint x: 1107, endPoint y: 176, distance: 13.6
click at [1098, 177] on main "[PERSON_NAME] Licensed Clinical Social Worker (LCSW), Licensed Master Social Wo…" at bounding box center [553, 231] width 1107 height 1362
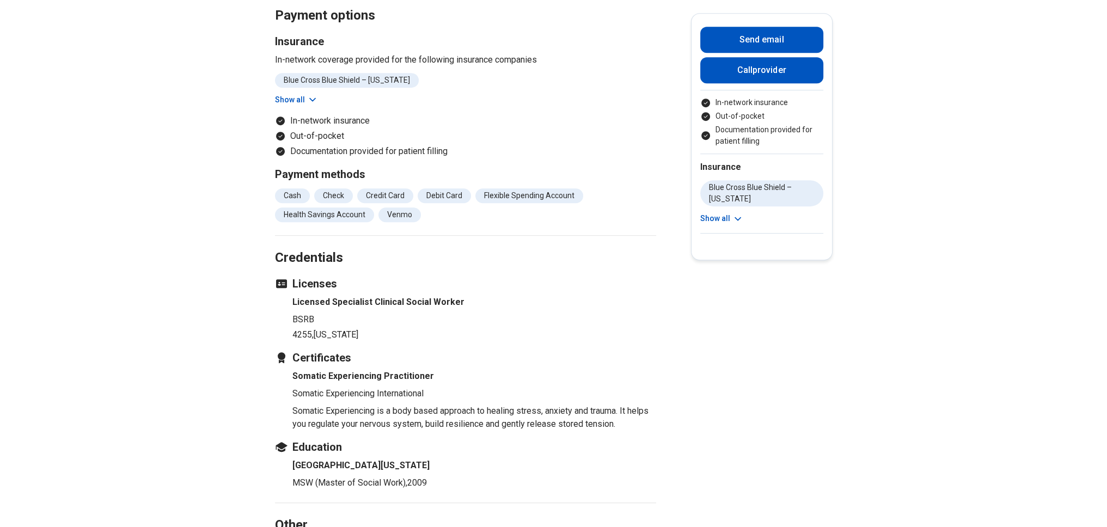
scroll to position [838, 0]
drag, startPoint x: 1095, startPoint y: 274, endPoint x: 1102, endPoint y: 272, distance: 7.3
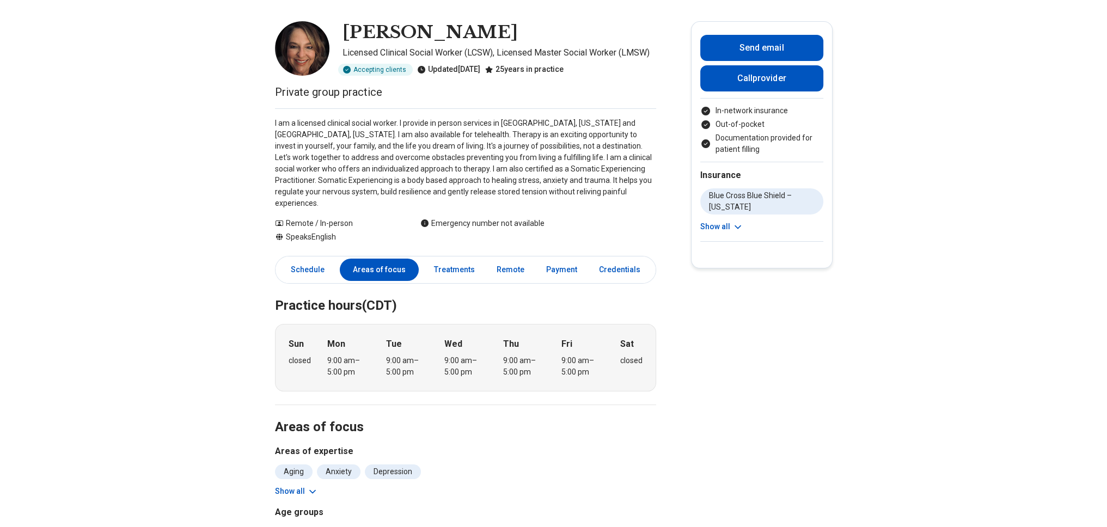
scroll to position [0, 0]
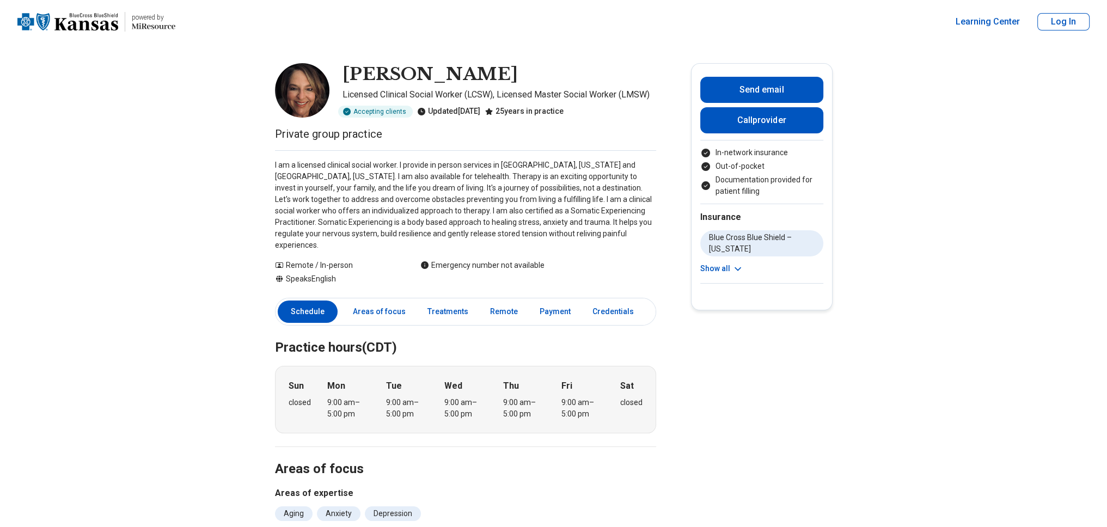
drag, startPoint x: 1029, startPoint y: 88, endPoint x: 1047, endPoint y: 90, distance: 18.2
drag, startPoint x: 1047, startPoint y: 90, endPoint x: 1060, endPoint y: 83, distance: 14.7
drag, startPoint x: 1069, startPoint y: 76, endPoint x: 1079, endPoint y: 77, distance: 10.4
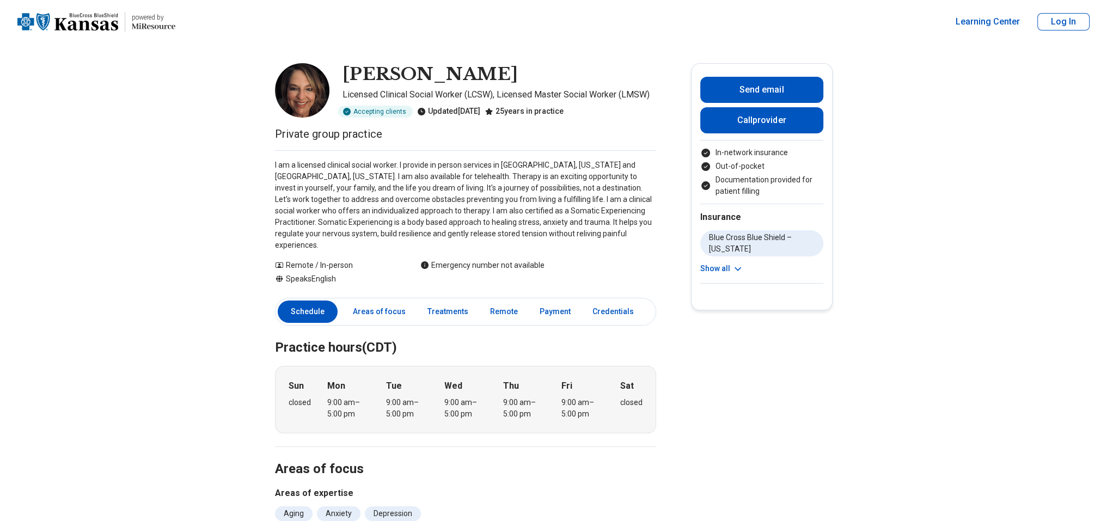
drag, startPoint x: 1099, startPoint y: 65, endPoint x: 1096, endPoint y: 50, distance: 15.5
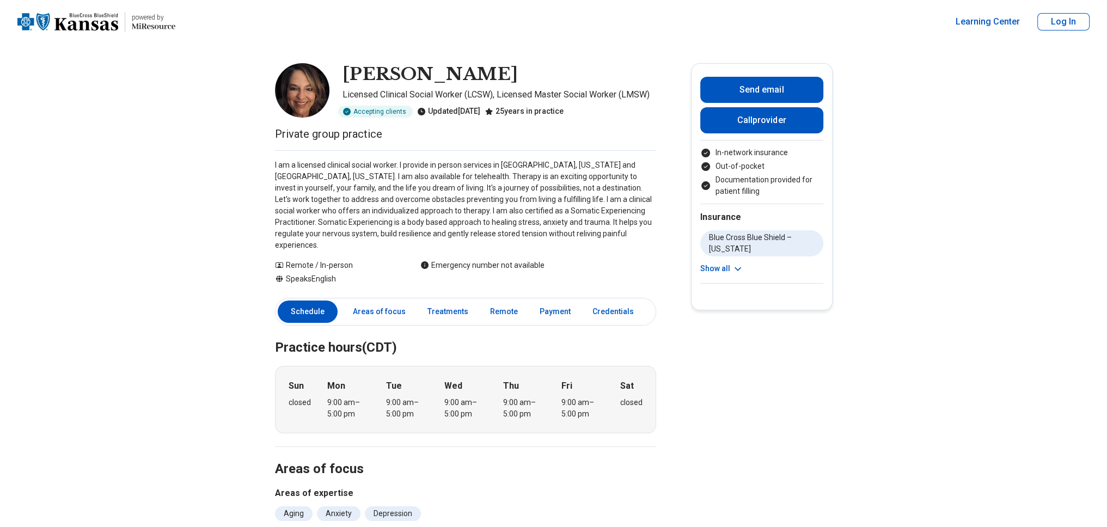
drag, startPoint x: 1086, startPoint y: 59, endPoint x: 1104, endPoint y: 58, distance: 18.0
click at [748, 119] on button "Call provider" at bounding box center [761, 120] width 123 height 26
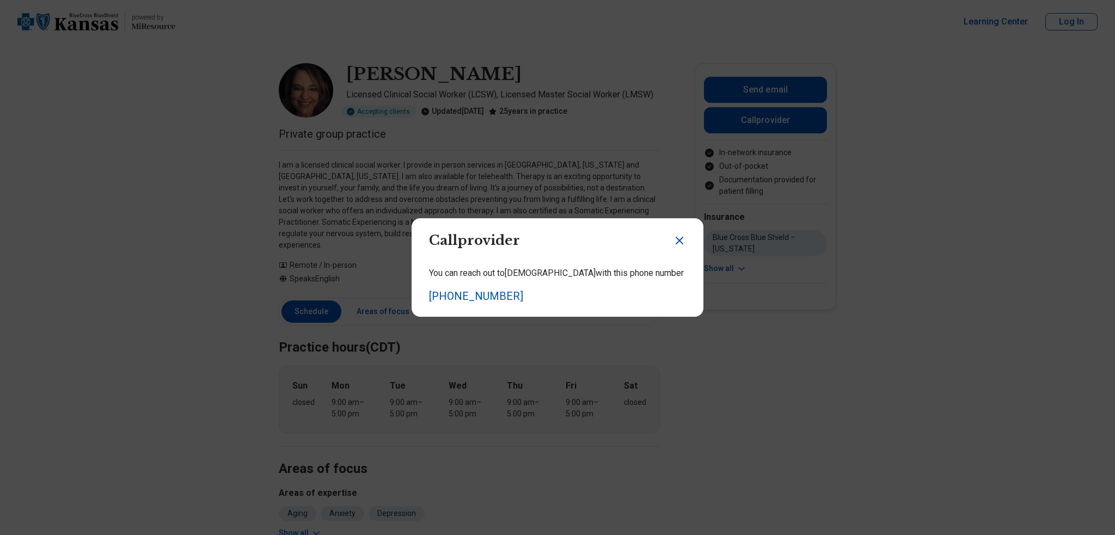
click at [673, 241] on icon "Close dialog" at bounding box center [679, 240] width 13 height 13
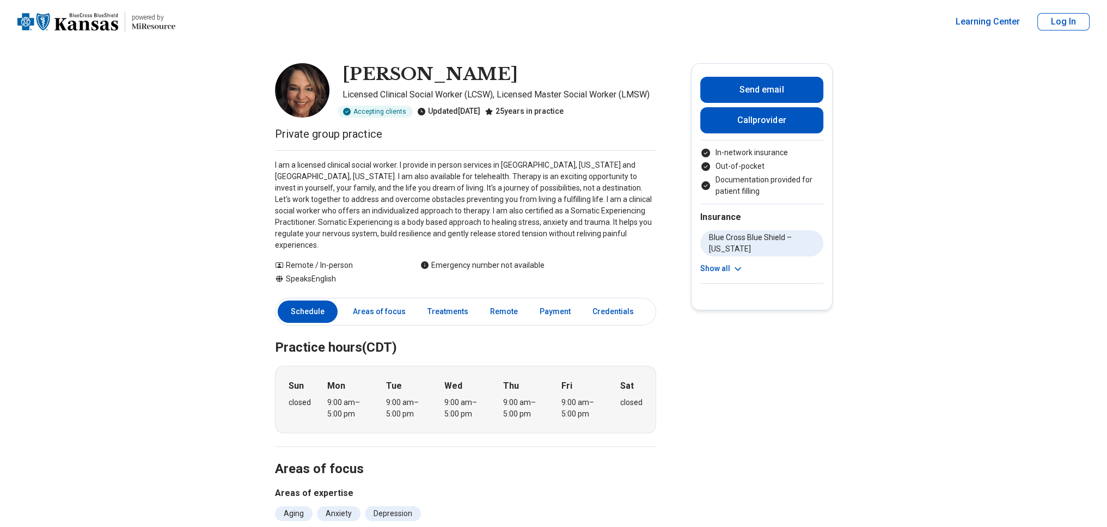
drag, startPoint x: 1064, startPoint y: 117, endPoint x: 1089, endPoint y: 114, distance: 25.2
drag, startPoint x: 1089, startPoint y: 114, endPoint x: 1104, endPoint y: 112, distance: 15.4
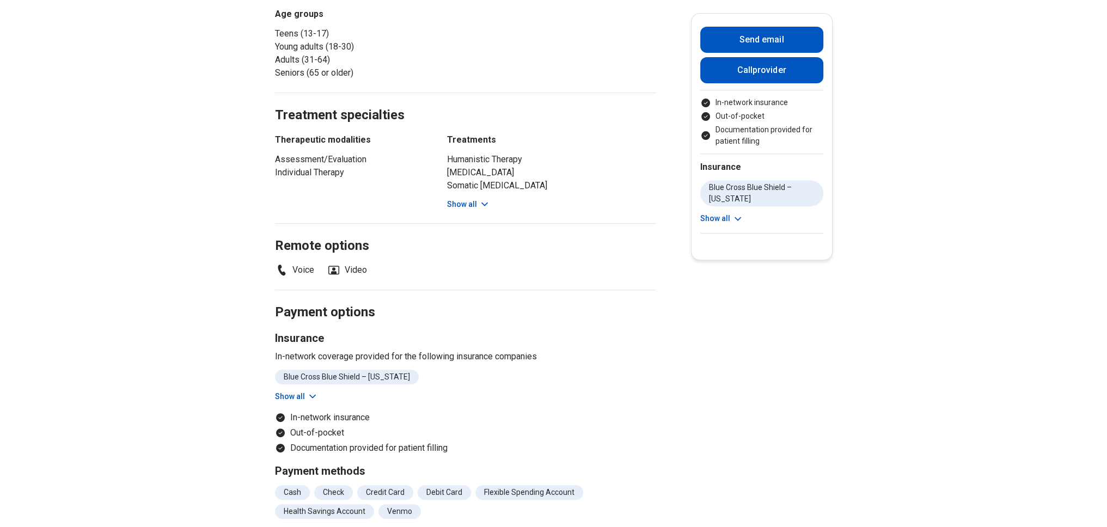
scroll to position [543, 0]
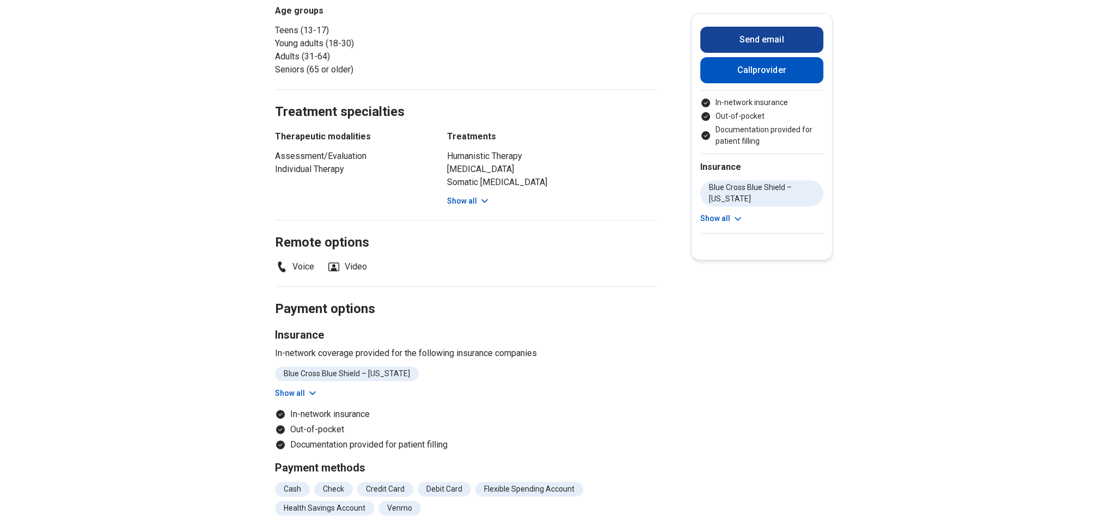
click at [801, 34] on button "Send email" at bounding box center [761, 40] width 123 height 26
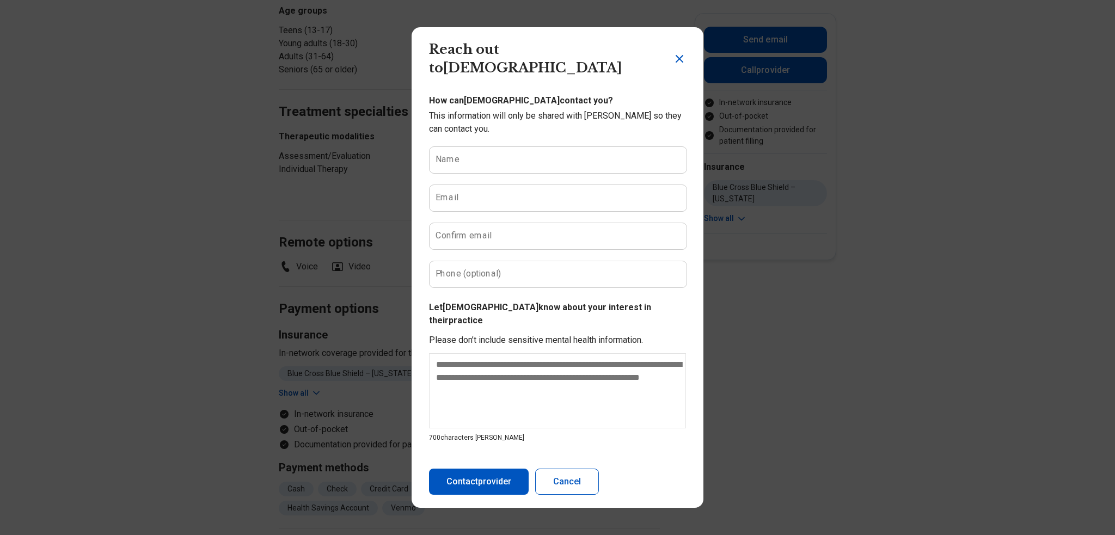
click at [677, 62] on icon "Close dialog" at bounding box center [679, 59] width 7 height 7
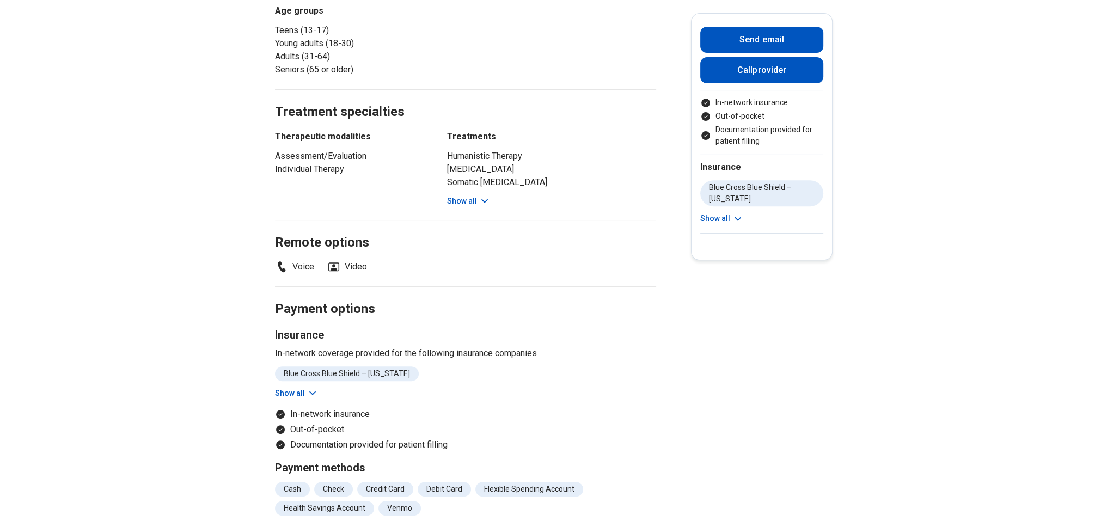
drag, startPoint x: 994, startPoint y: 113, endPoint x: 1030, endPoint y: 124, distance: 37.5
click at [1001, 117] on main "[PERSON_NAME] Licensed Clinical Social Worker (LCSW), Licensed Master Social Wo…" at bounding box center [553, 181] width 1107 height 1362
drag, startPoint x: 1030, startPoint y: 124, endPoint x: 1051, endPoint y: 141, distance: 27.0
click at [1032, 126] on main "[PERSON_NAME] Licensed Clinical Social Worker (LCSW), Licensed Master Social Wo…" at bounding box center [553, 181] width 1107 height 1362
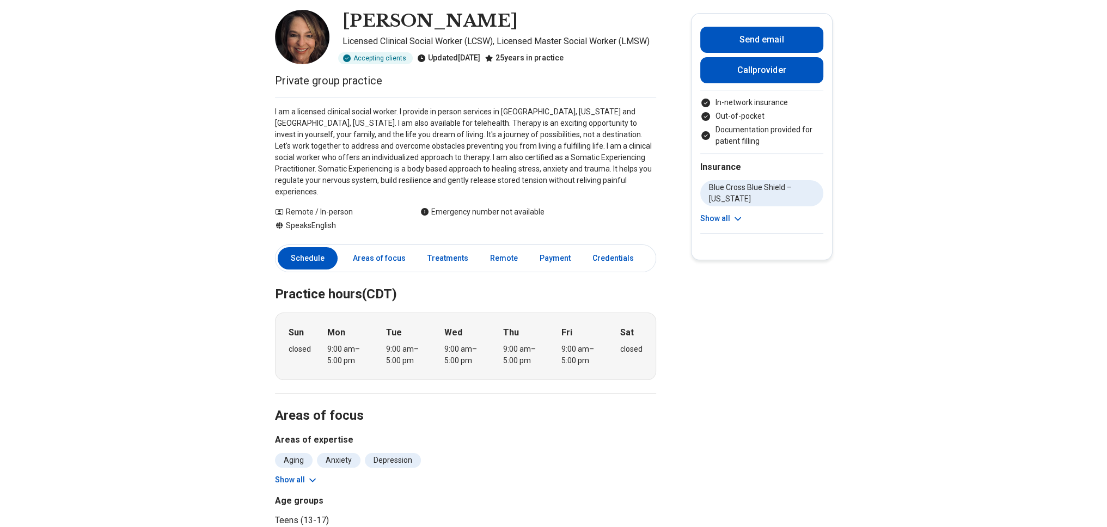
scroll to position [0, 0]
